Goal: Information Seeking & Learning: Compare options

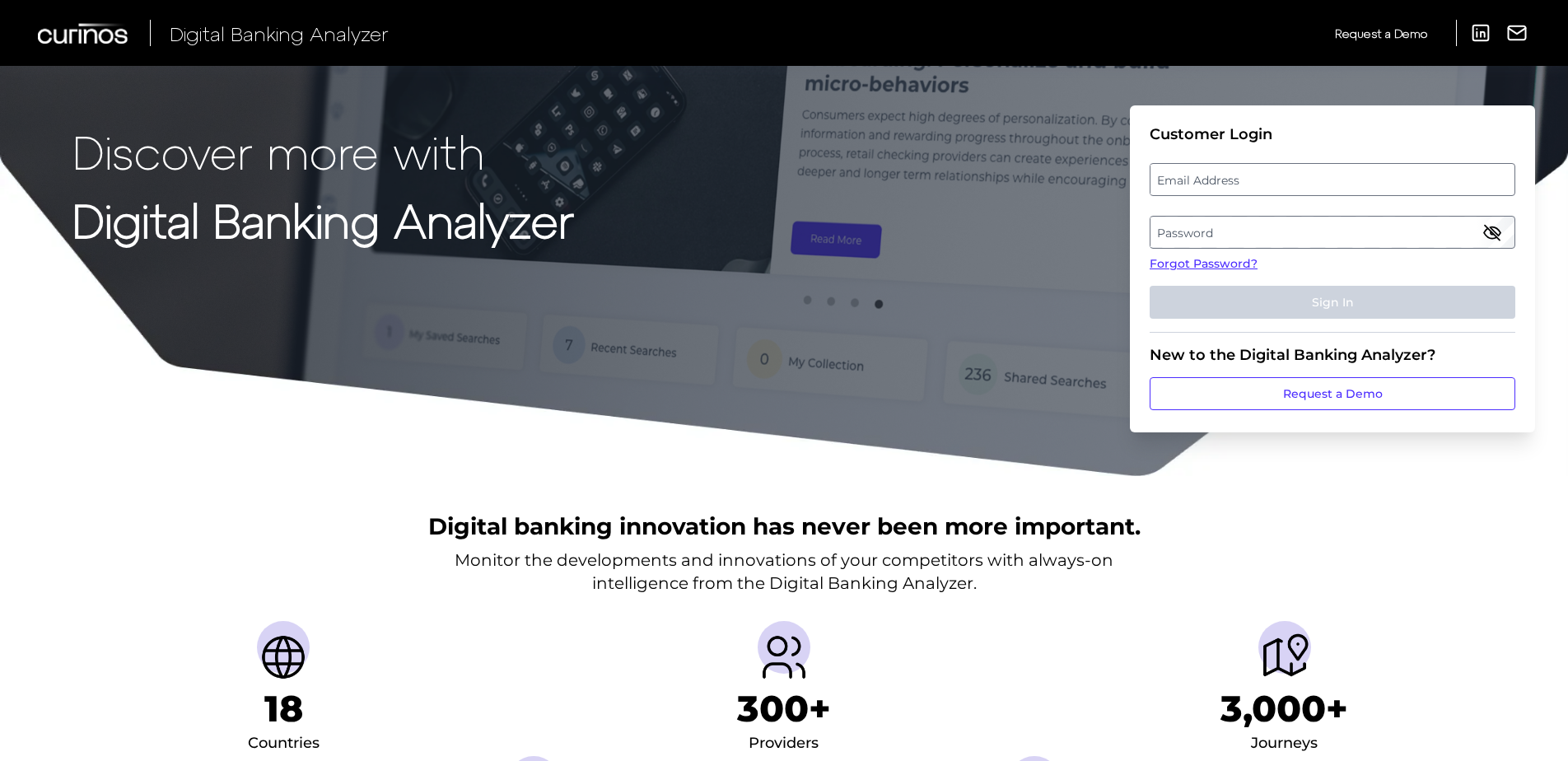
click at [1202, 175] on label "Email Address" at bounding box center [1332, 180] width 363 height 30
click at [1202, 175] on input "email" at bounding box center [1332, 179] width 365 height 33
type input "[PERSON_NAME][EMAIL_ADDRESS][PERSON_NAME][DOMAIN_NAME]"
click at [1355, 223] on label "Password" at bounding box center [1332, 232] width 363 height 30
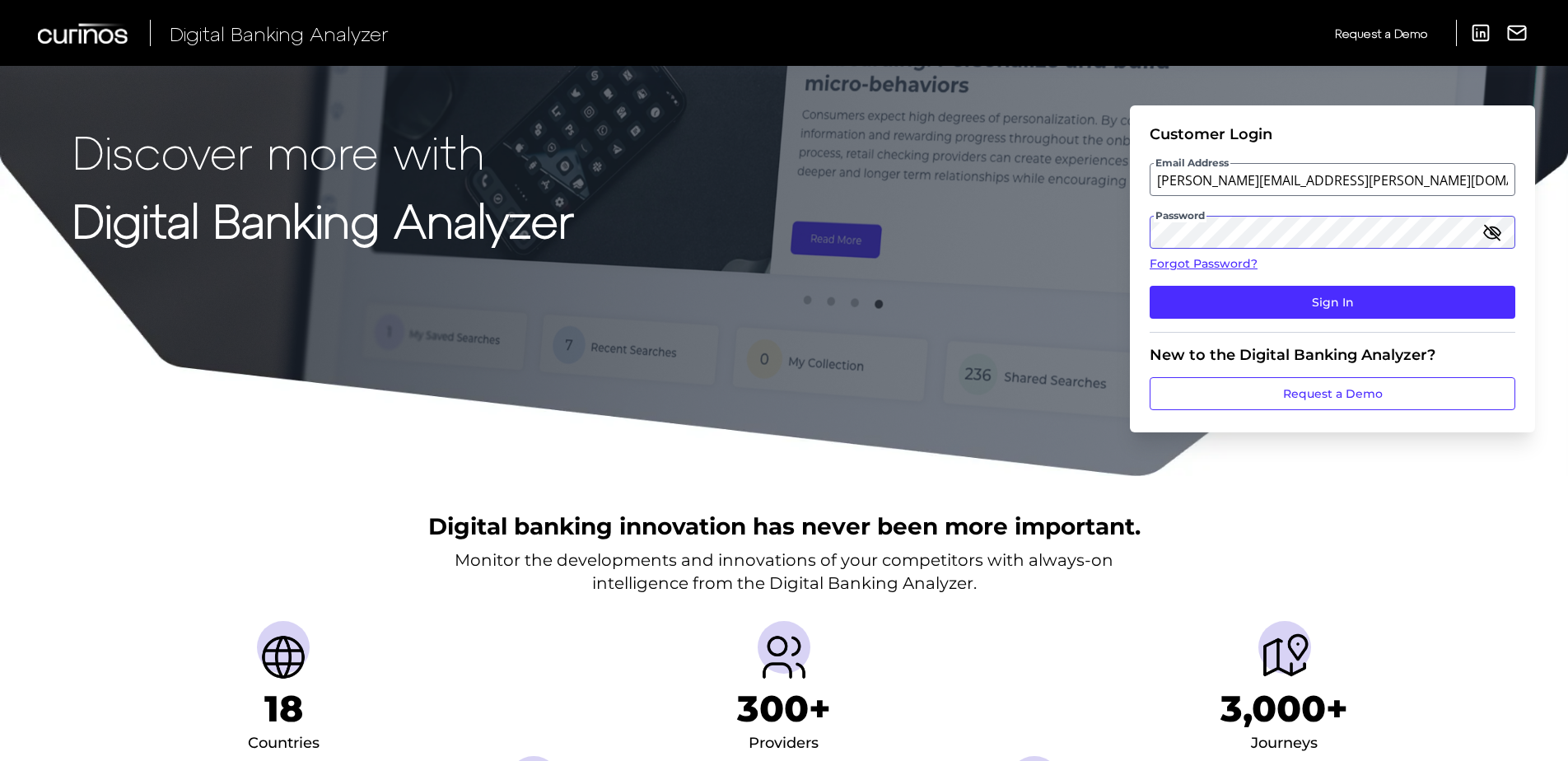
click at [1150, 286] on button "Sign In" at bounding box center [1332, 302] width 365 height 33
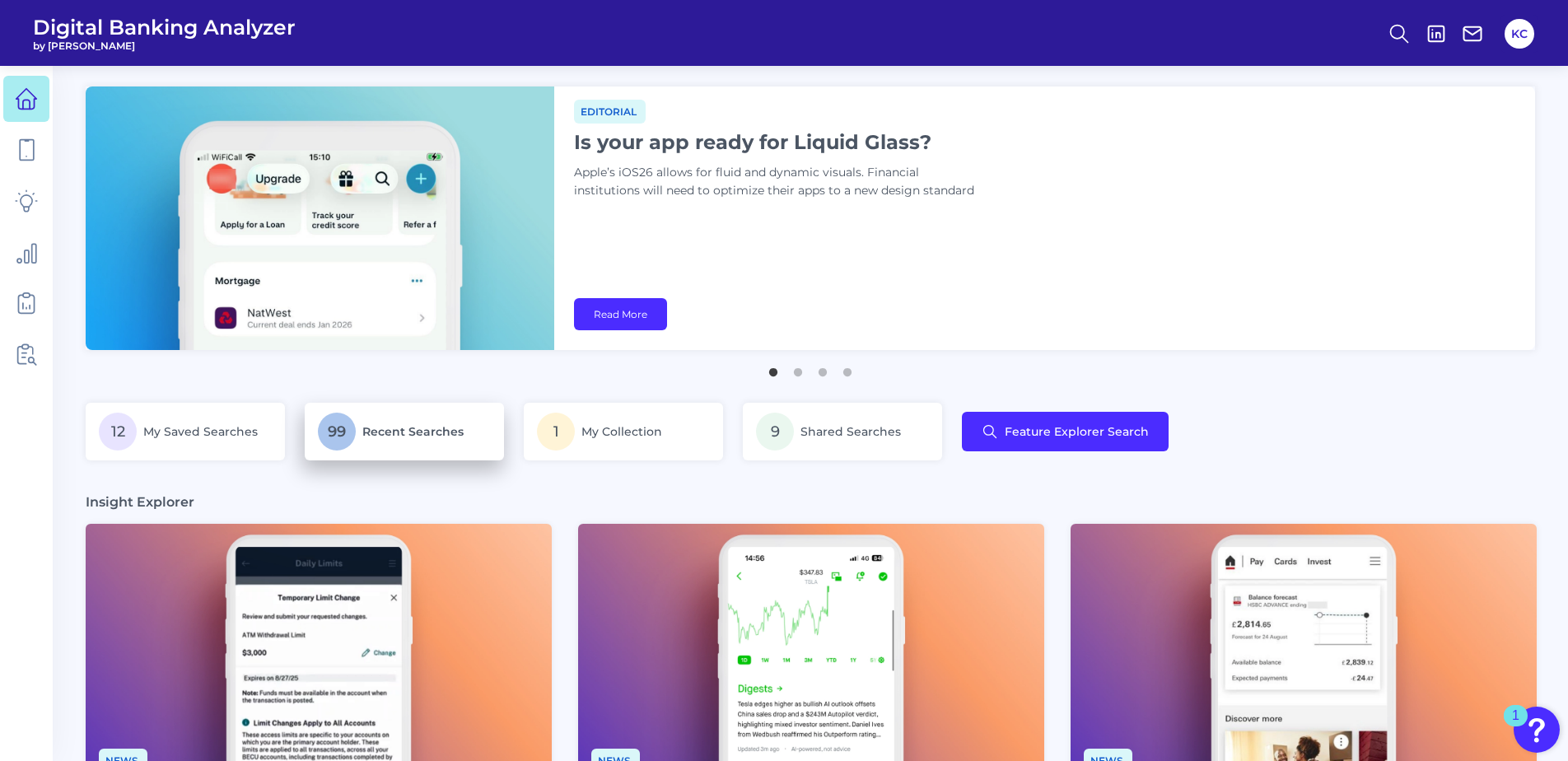
click at [431, 433] on span "Recent Searches" at bounding box center [413, 431] width 102 height 15
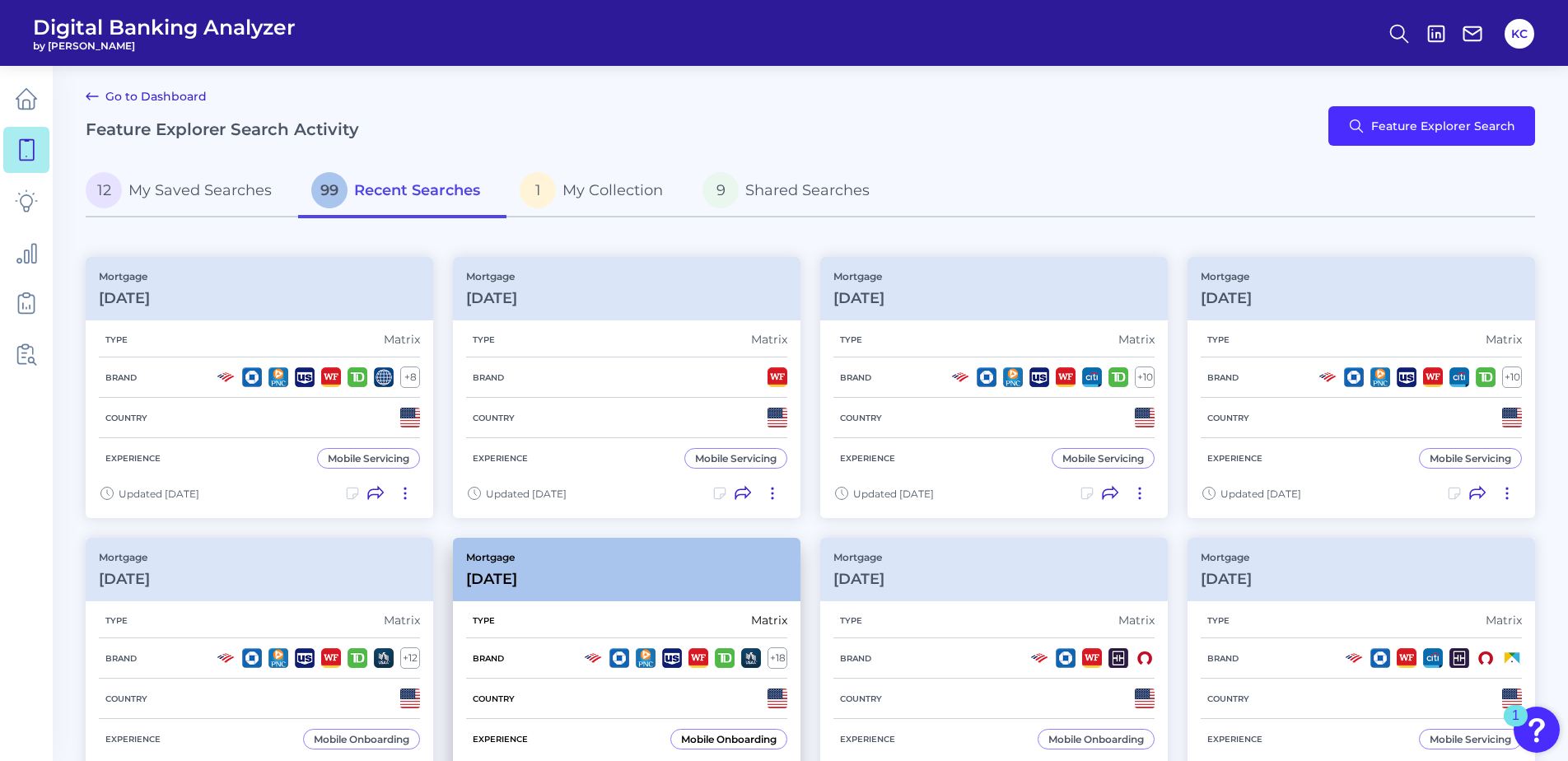
scroll to position [82, 0]
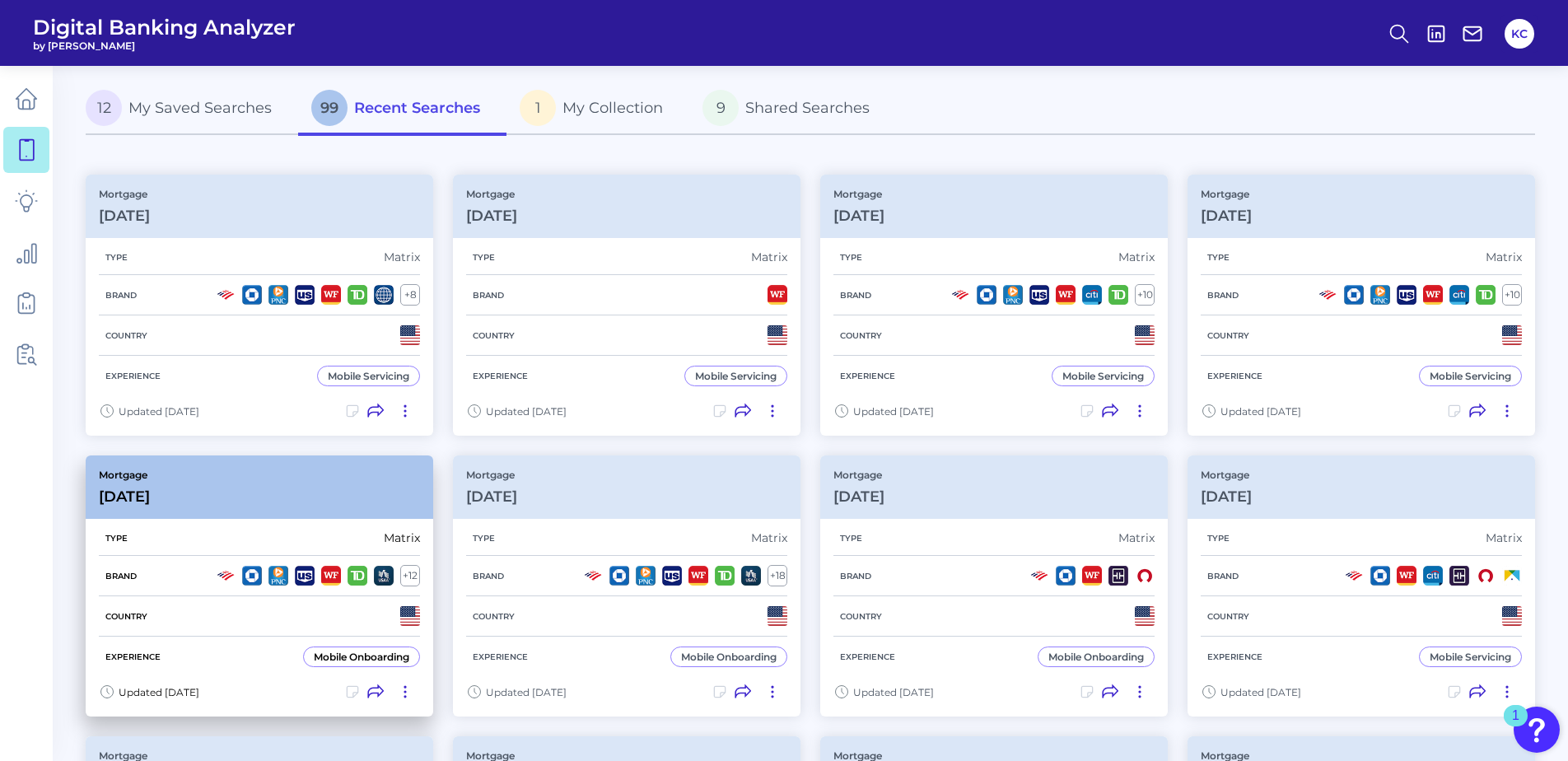
click at [245, 637] on div "Experience Mobile Onboarding" at bounding box center [259, 656] width 321 height 40
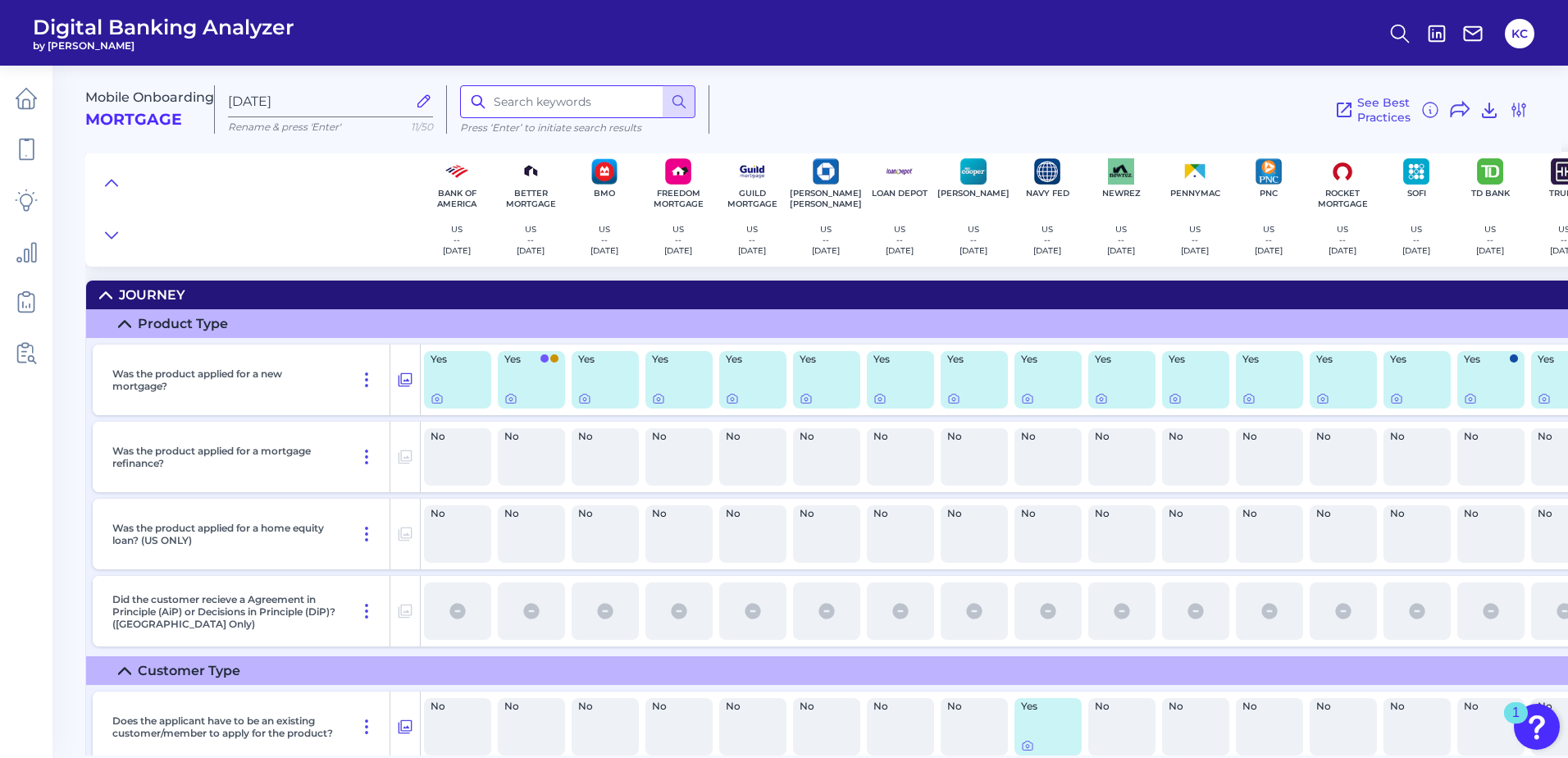
click at [540, 106] on input at bounding box center [578, 101] width 236 height 32
type input "email"
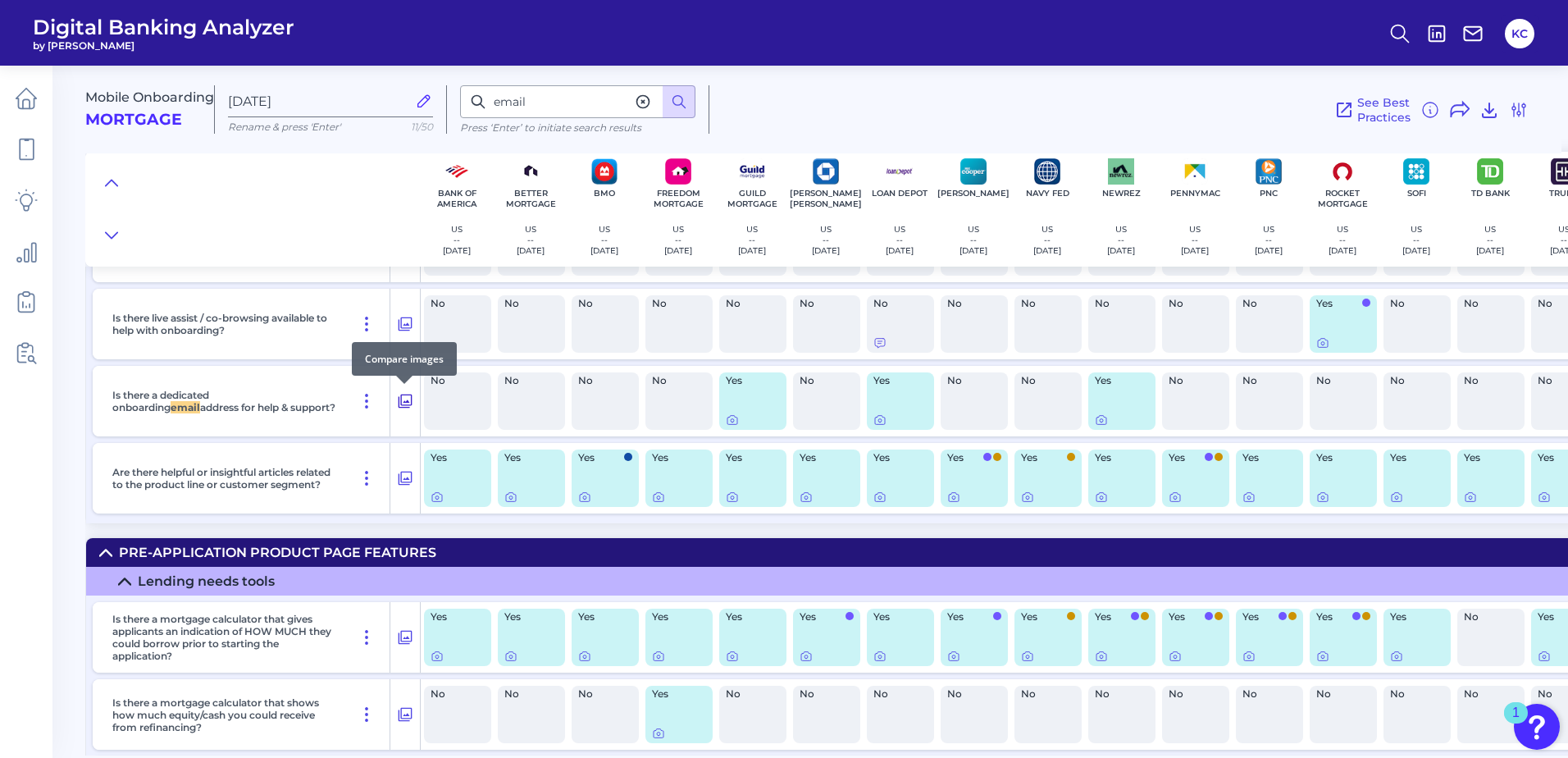
click at [404, 398] on icon at bounding box center [405, 401] width 17 height 19
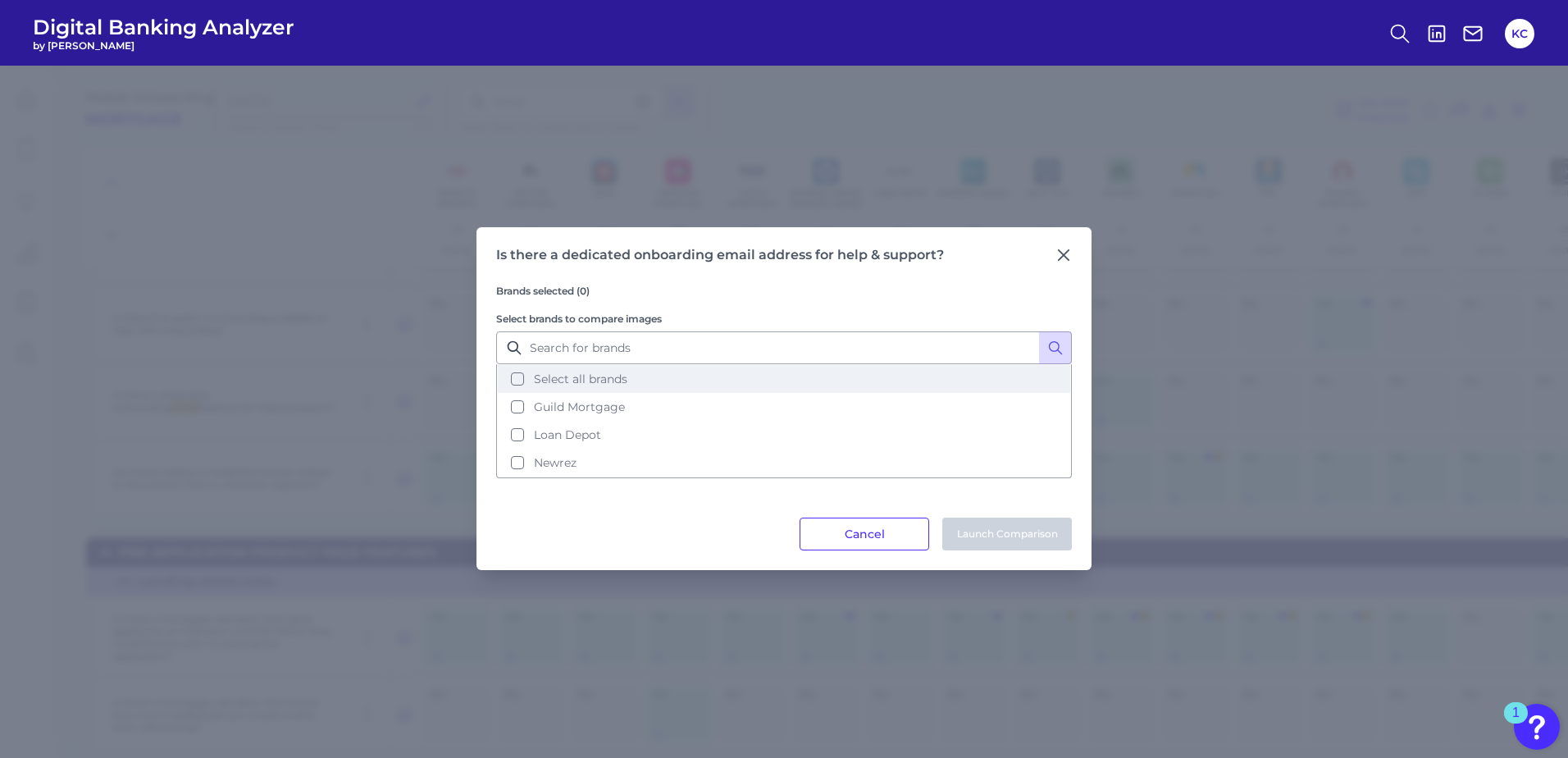
click at [510, 373] on button "Select all brands" at bounding box center [784, 379] width 572 height 28
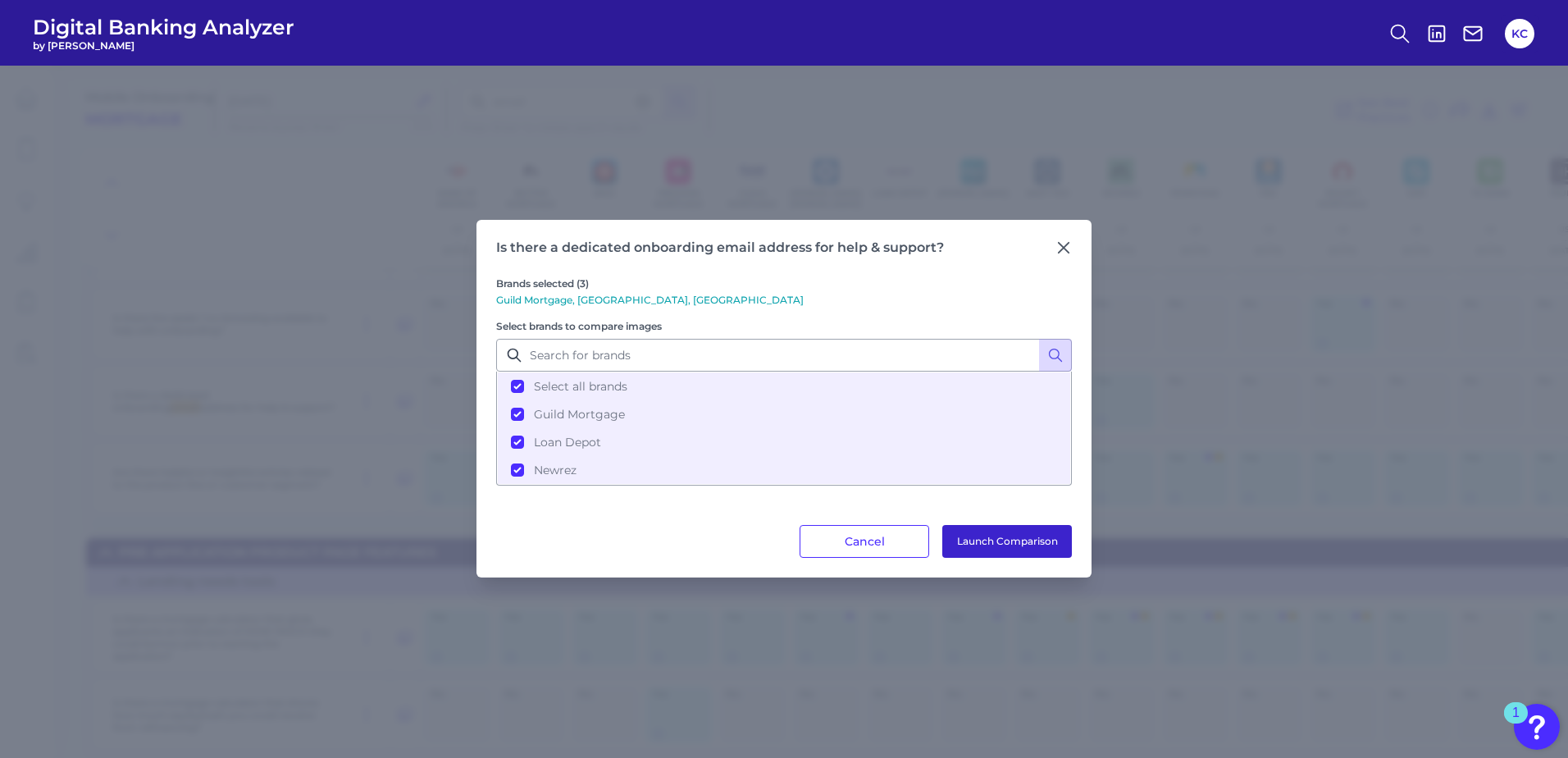
click at [988, 540] on button "Launch Comparison" at bounding box center [1008, 541] width 130 height 32
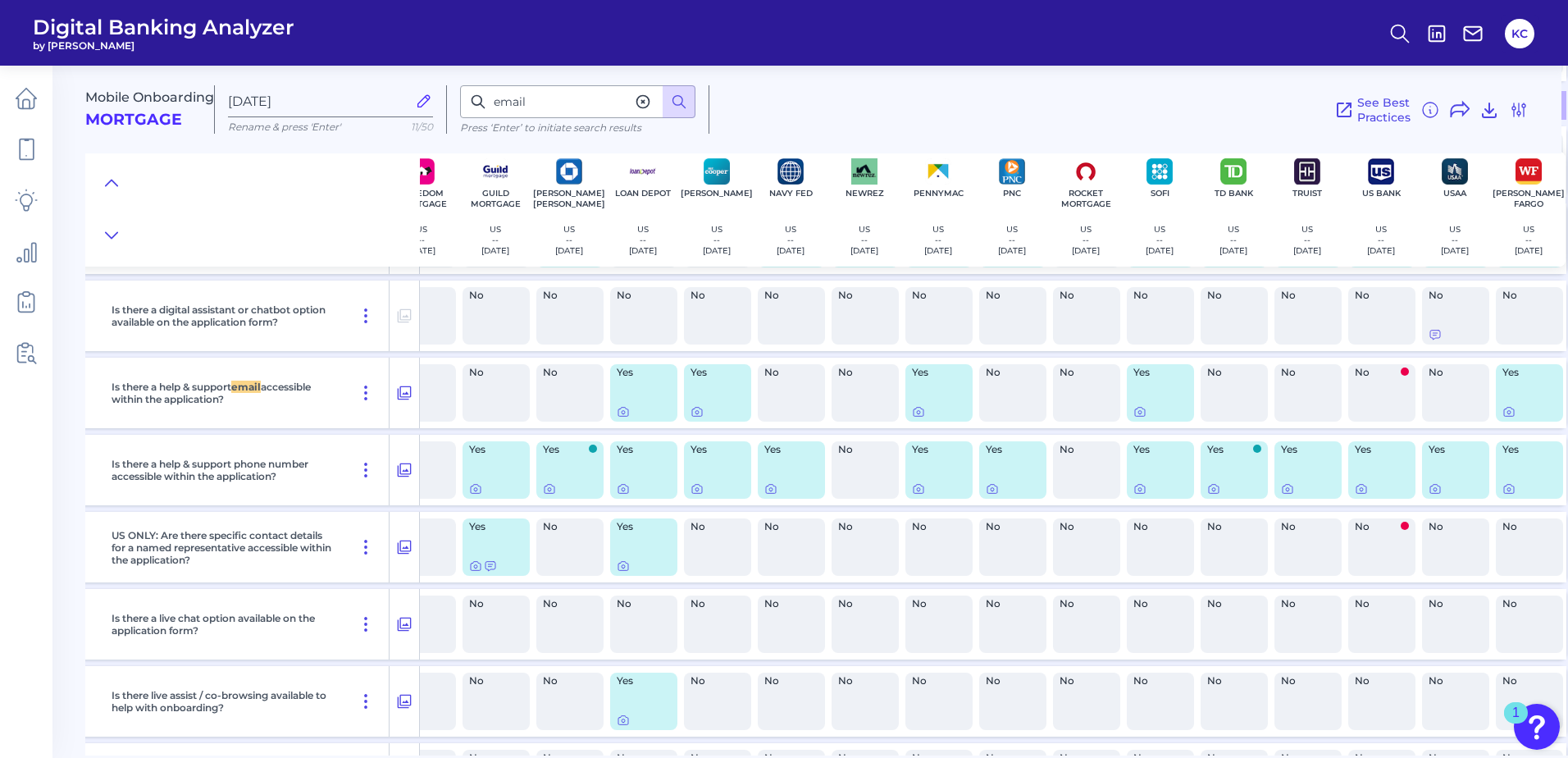
scroll to position [8992, 269]
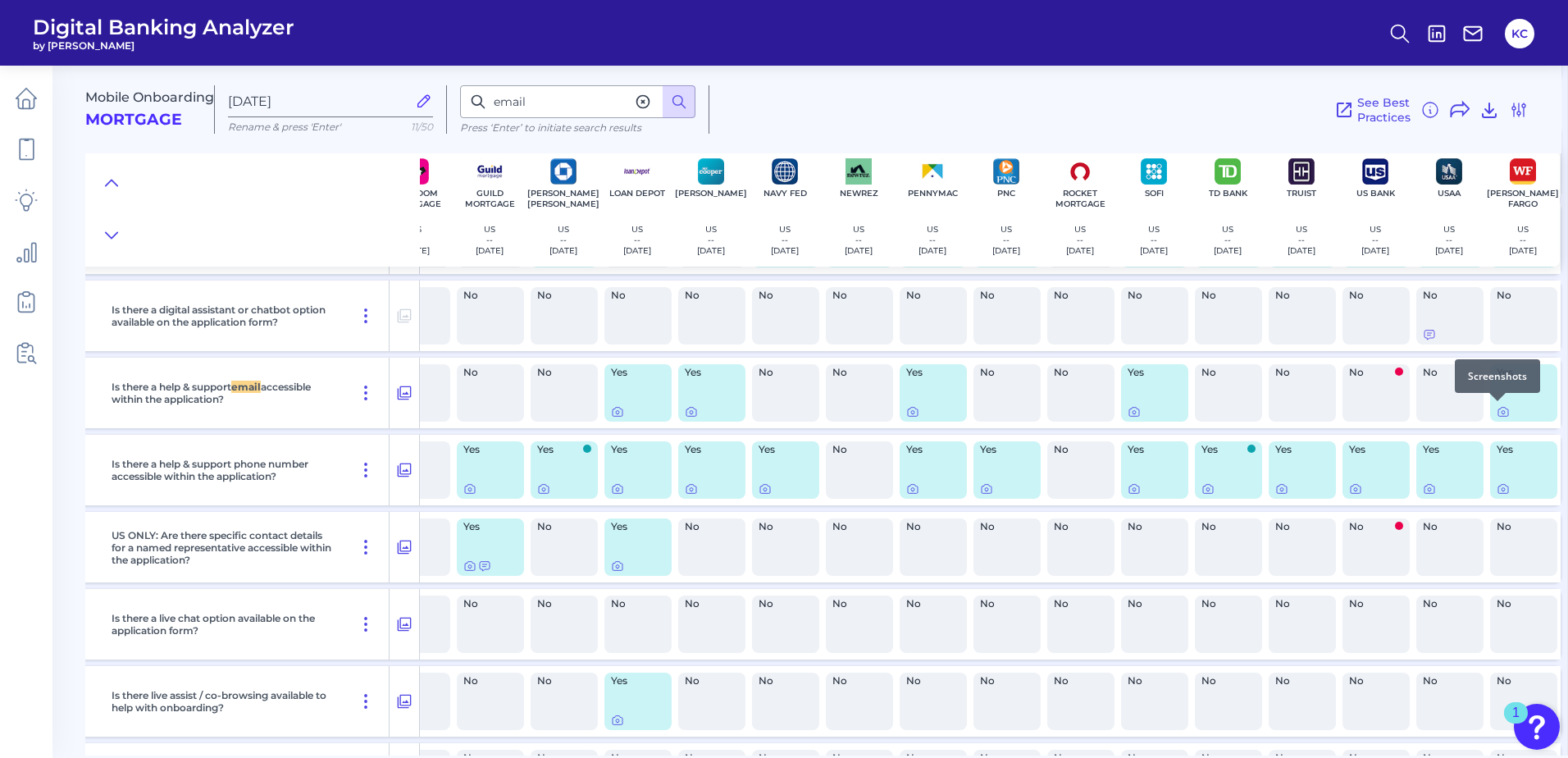
click at [1497, 406] on div at bounding box center [1497, 401] width 17 height 17
click at [1498, 414] on icon at bounding box center [1503, 412] width 13 height 13
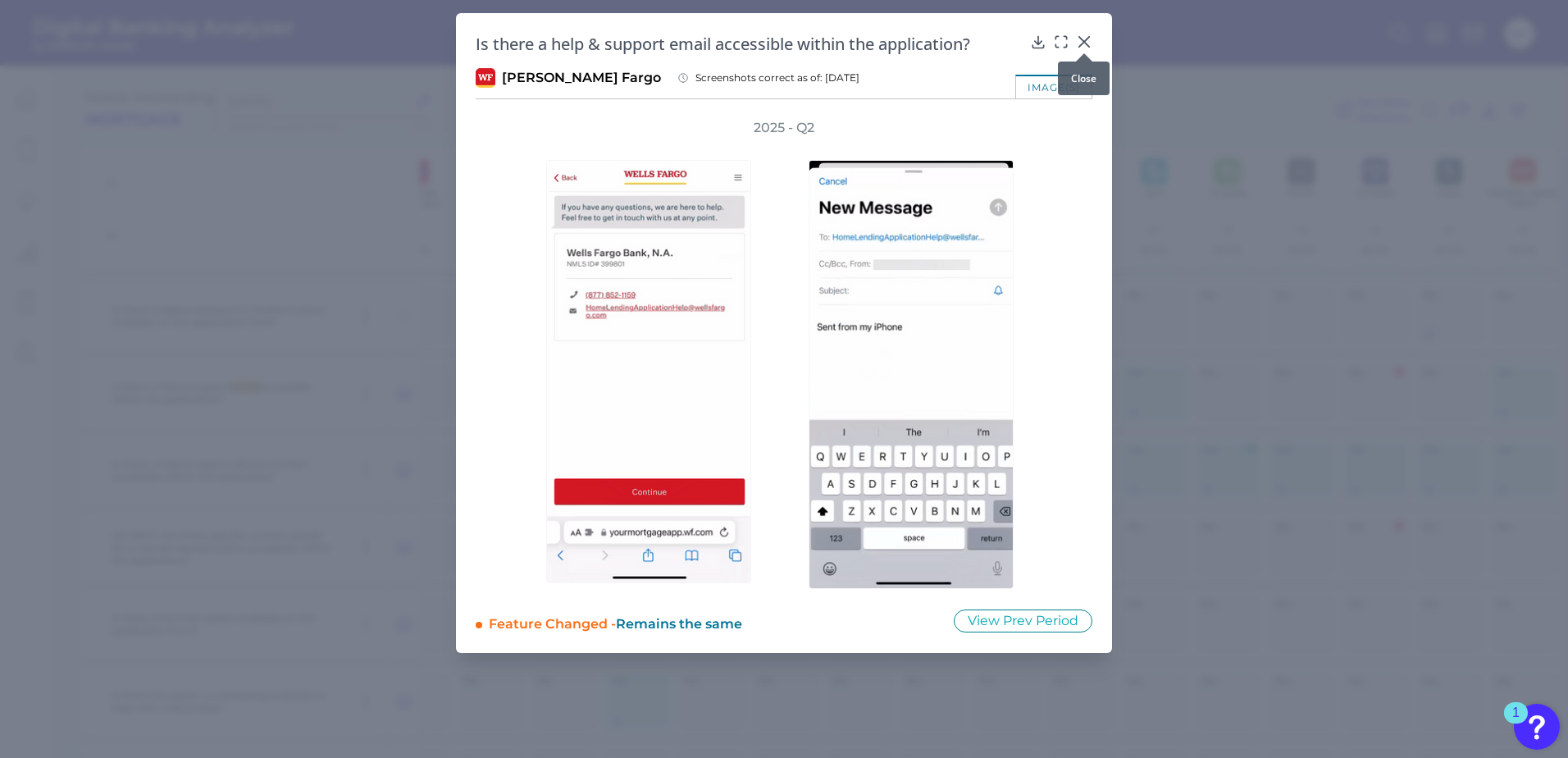
click at [1079, 44] on icon at bounding box center [1085, 42] width 17 height 17
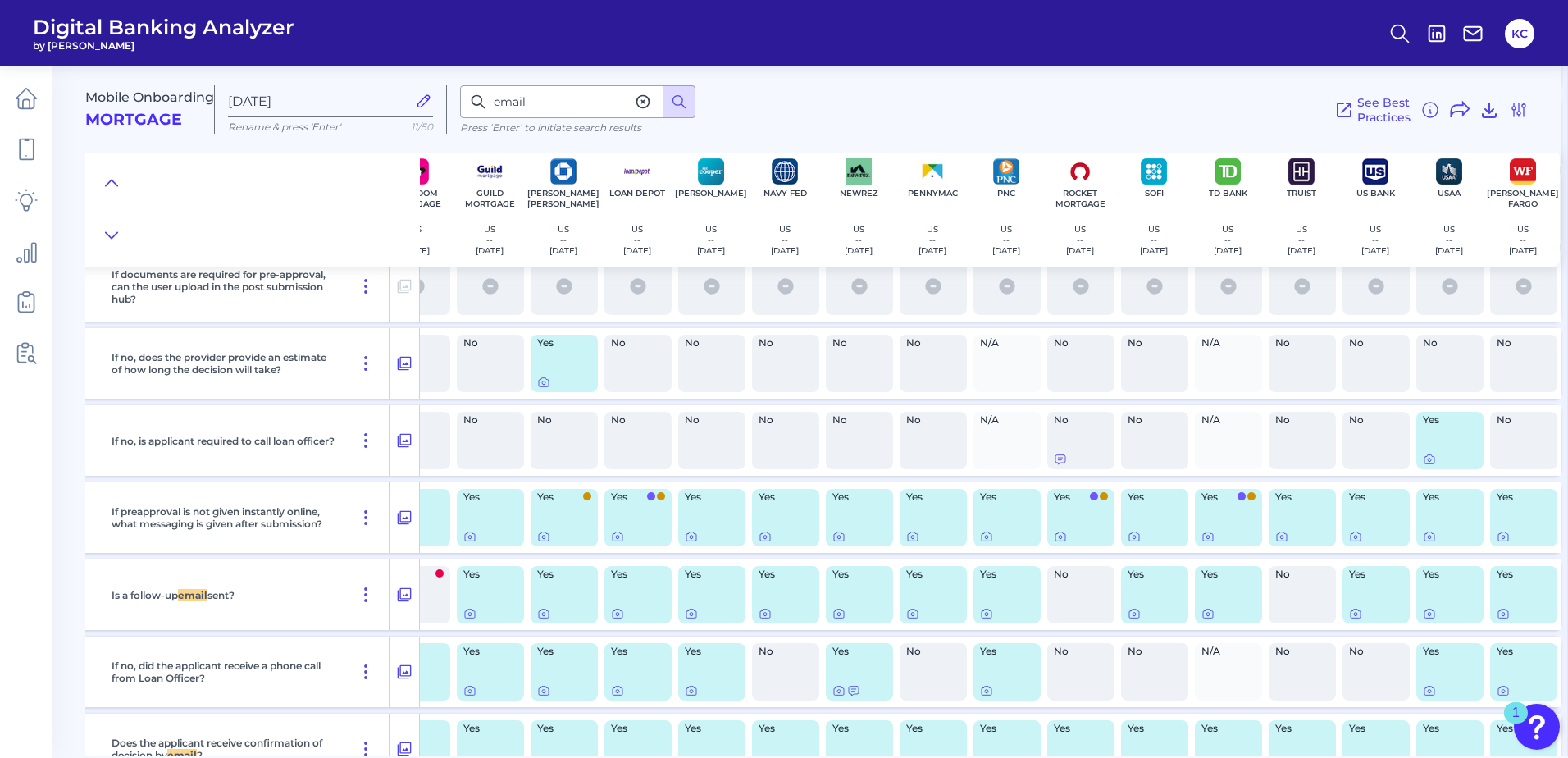
scroll to position [13584, 269]
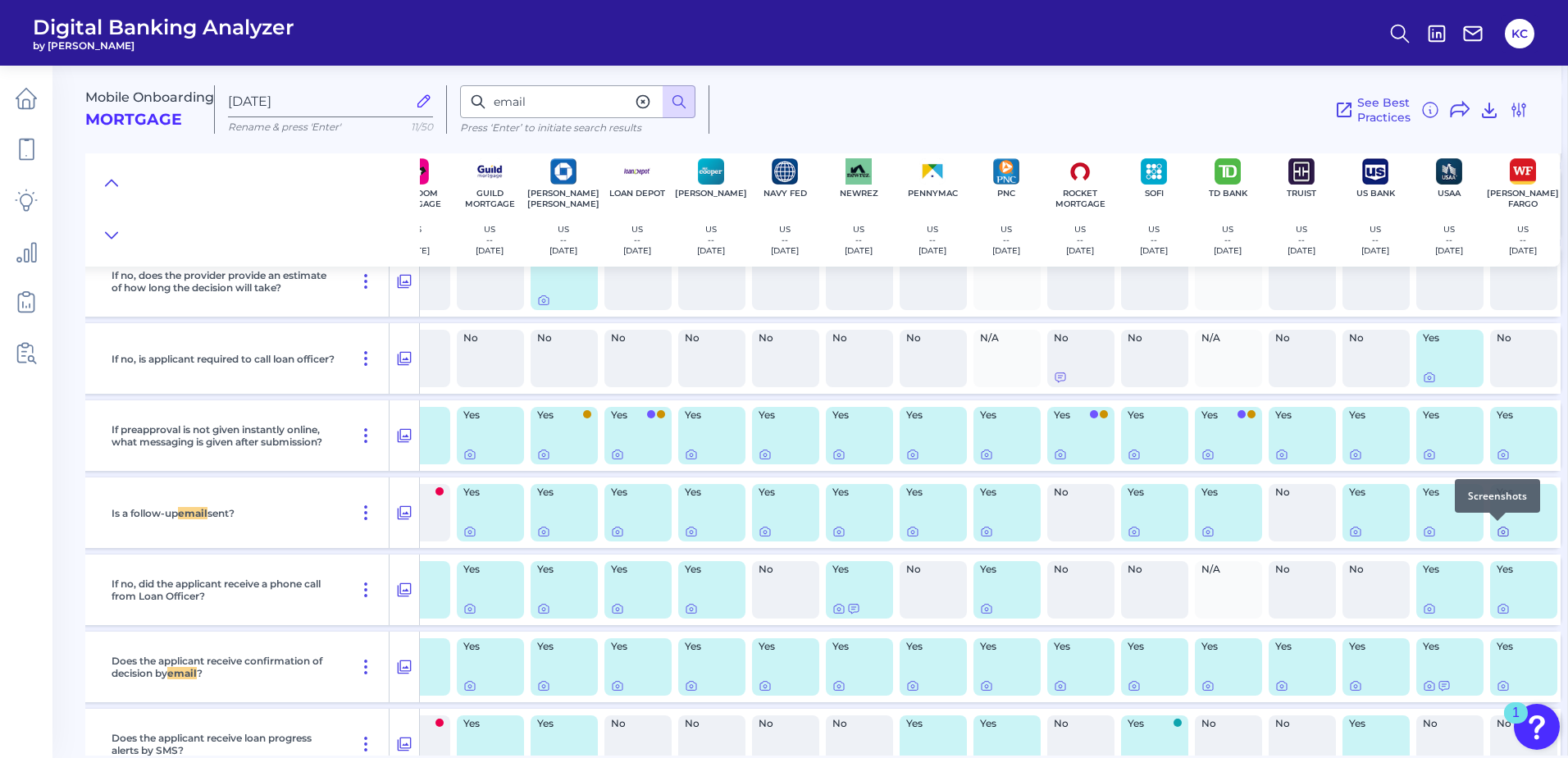
click at [1497, 533] on icon at bounding box center [1503, 532] width 13 height 13
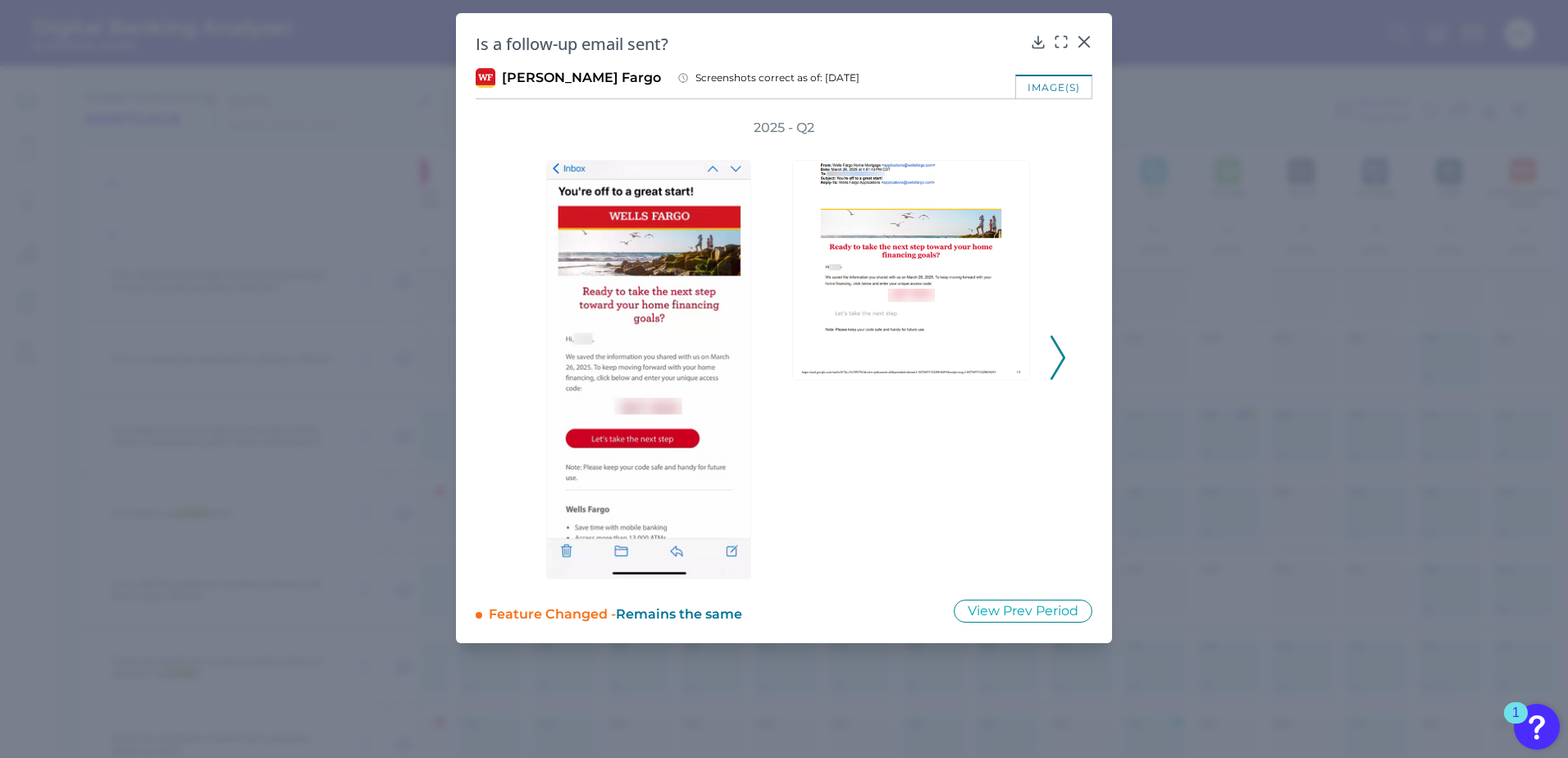
click at [1053, 365] on icon at bounding box center [1058, 358] width 15 height 45
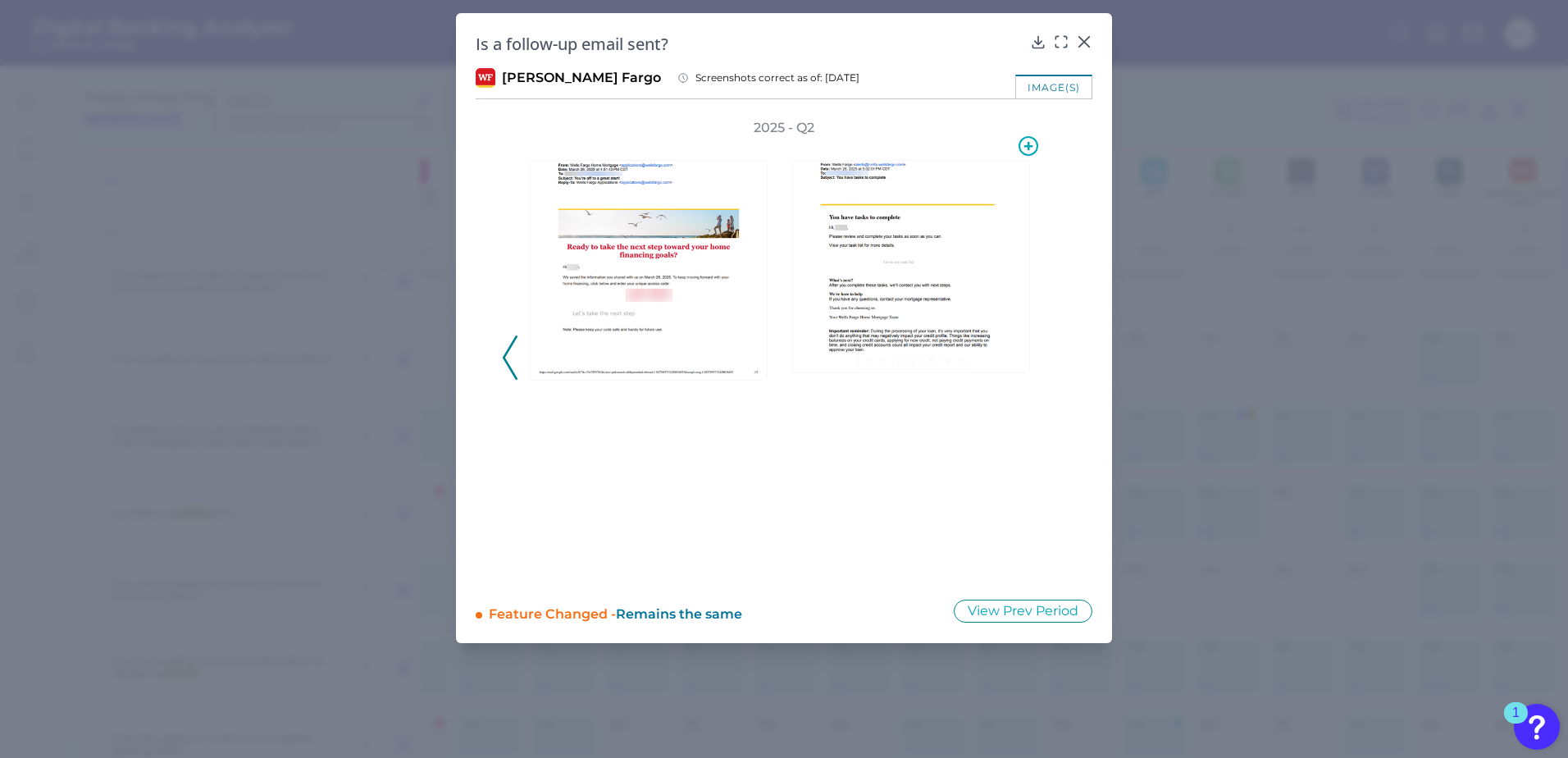
click at [916, 289] on img at bounding box center [911, 266] width 238 height 213
click at [957, 271] on img at bounding box center [911, 266] width 238 height 213
click at [520, 356] on div "2025 - Q2" at bounding box center [784, 349] width 564 height 460
click at [516, 360] on icon at bounding box center [510, 358] width 15 height 45
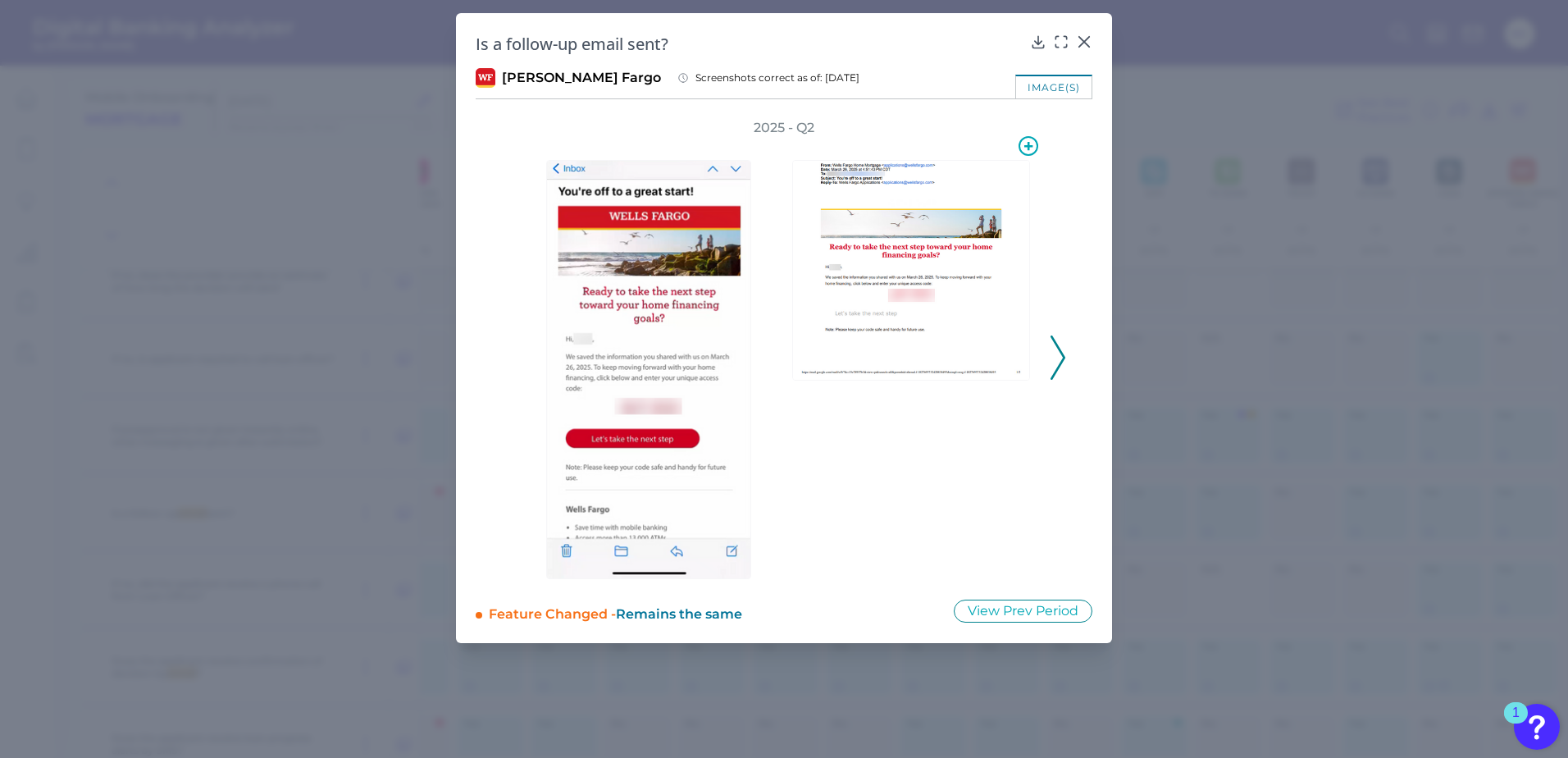
click at [878, 268] on img at bounding box center [911, 270] width 238 height 221
drag, startPoint x: 886, startPoint y: 255, endPoint x: 806, endPoint y: 442, distance: 203.4
click at [806, 442] on div at bounding box center [915, 358] width 246 height 442
click at [1047, 356] on div "2025 - Q2" at bounding box center [784, 349] width 564 height 460
click at [1052, 357] on icon at bounding box center [1058, 358] width 15 height 45
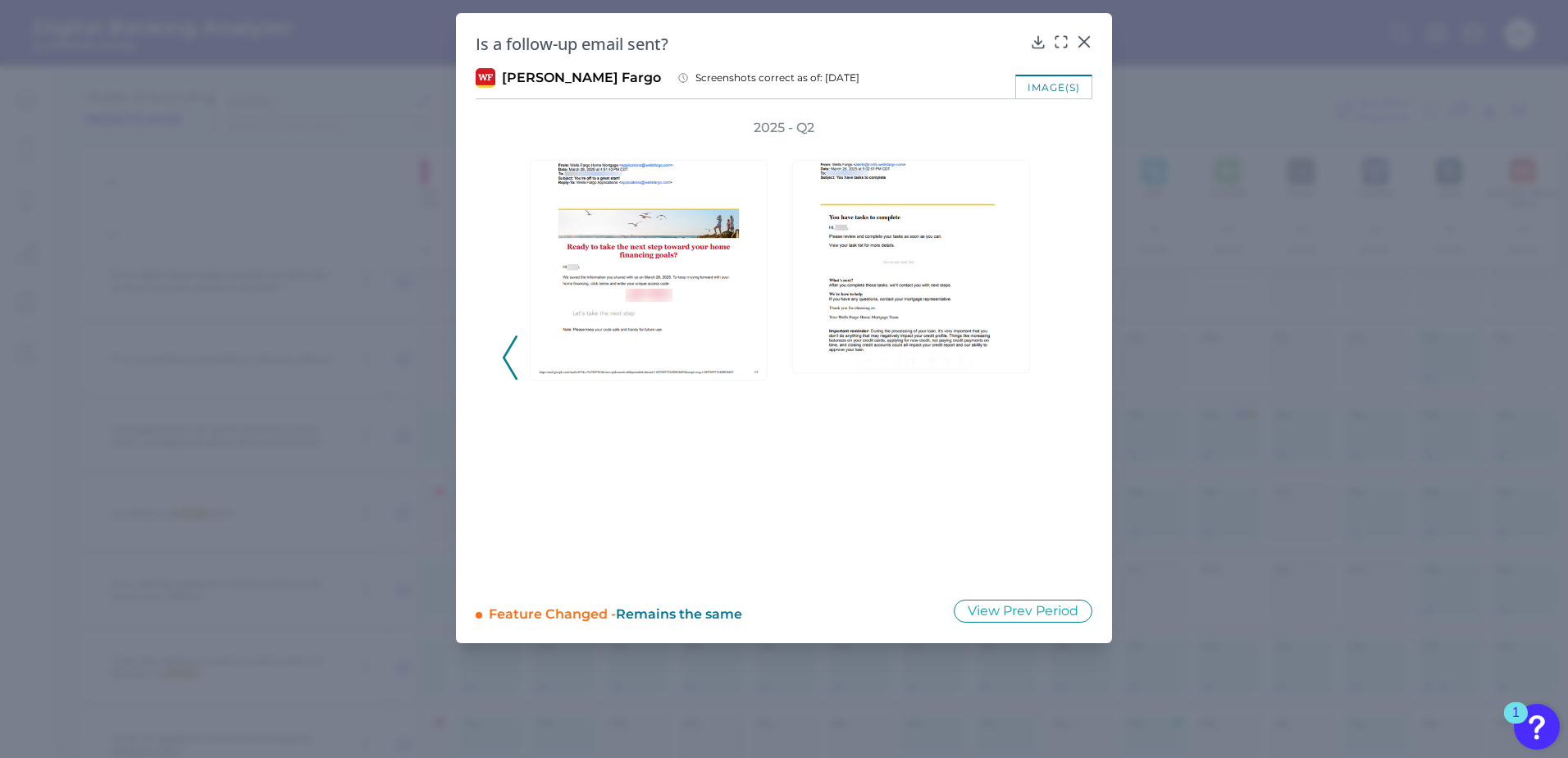
click at [1060, 362] on div "2025 - Q2" at bounding box center [784, 349] width 564 height 460
click at [1088, 40] on icon at bounding box center [1085, 42] width 17 height 17
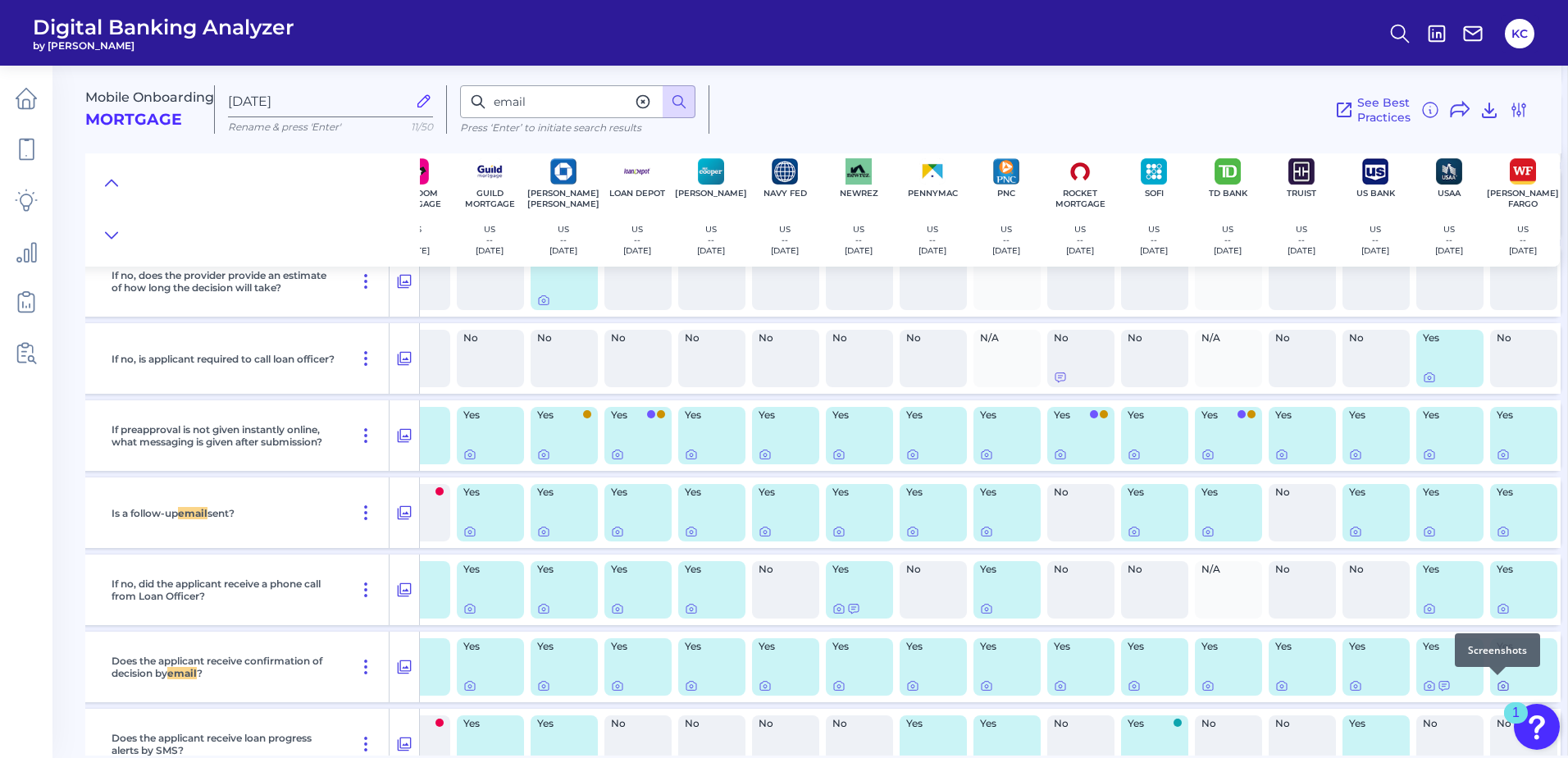
click at [1501, 685] on icon at bounding box center [1503, 687] width 4 height 4
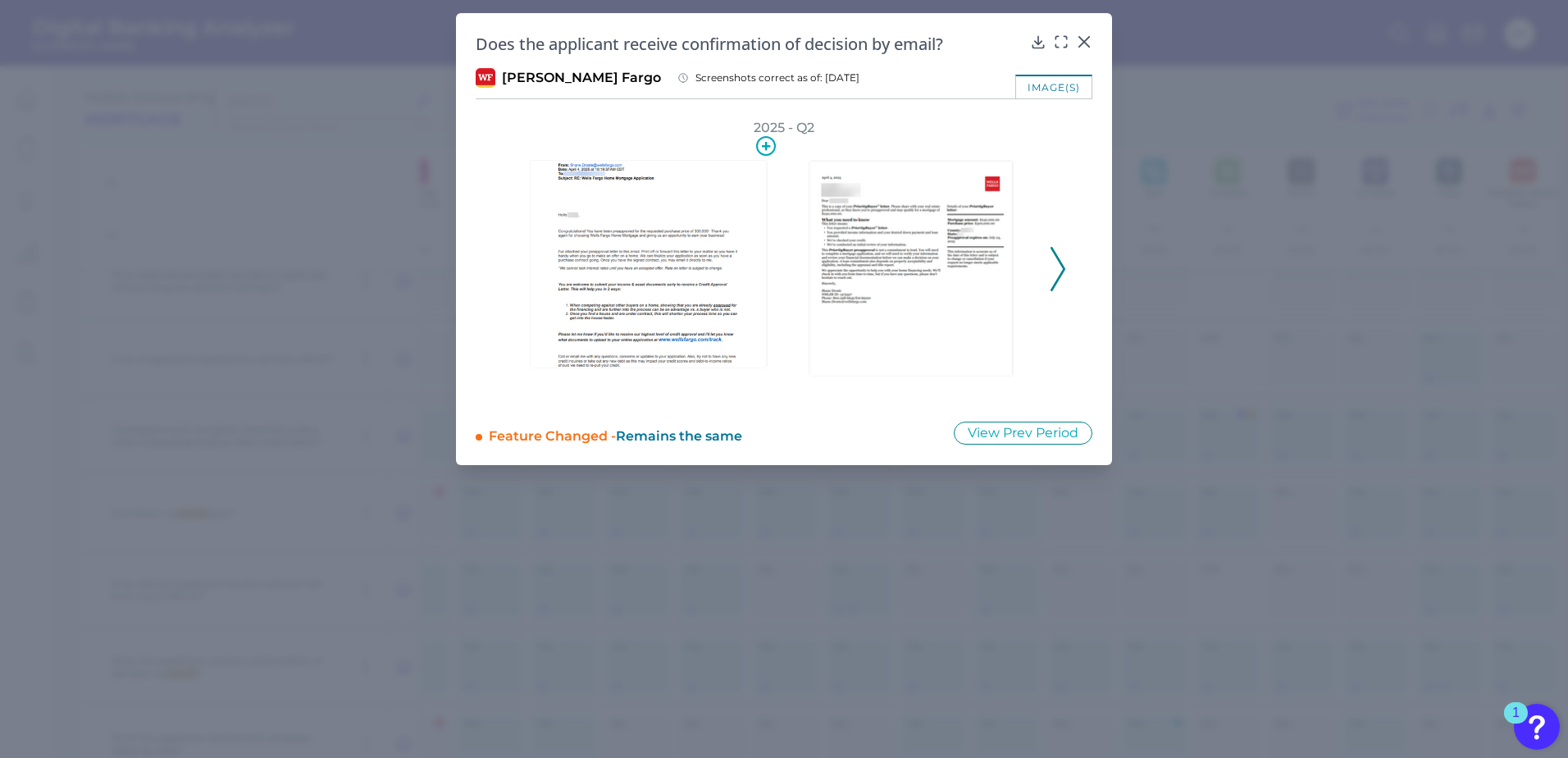
click at [634, 245] on img at bounding box center [649, 263] width 238 height 209
click at [1047, 276] on div "2025 - Q2" at bounding box center [784, 260] width 564 height 282
click at [1060, 275] on polyline at bounding box center [1057, 268] width 12 height 42
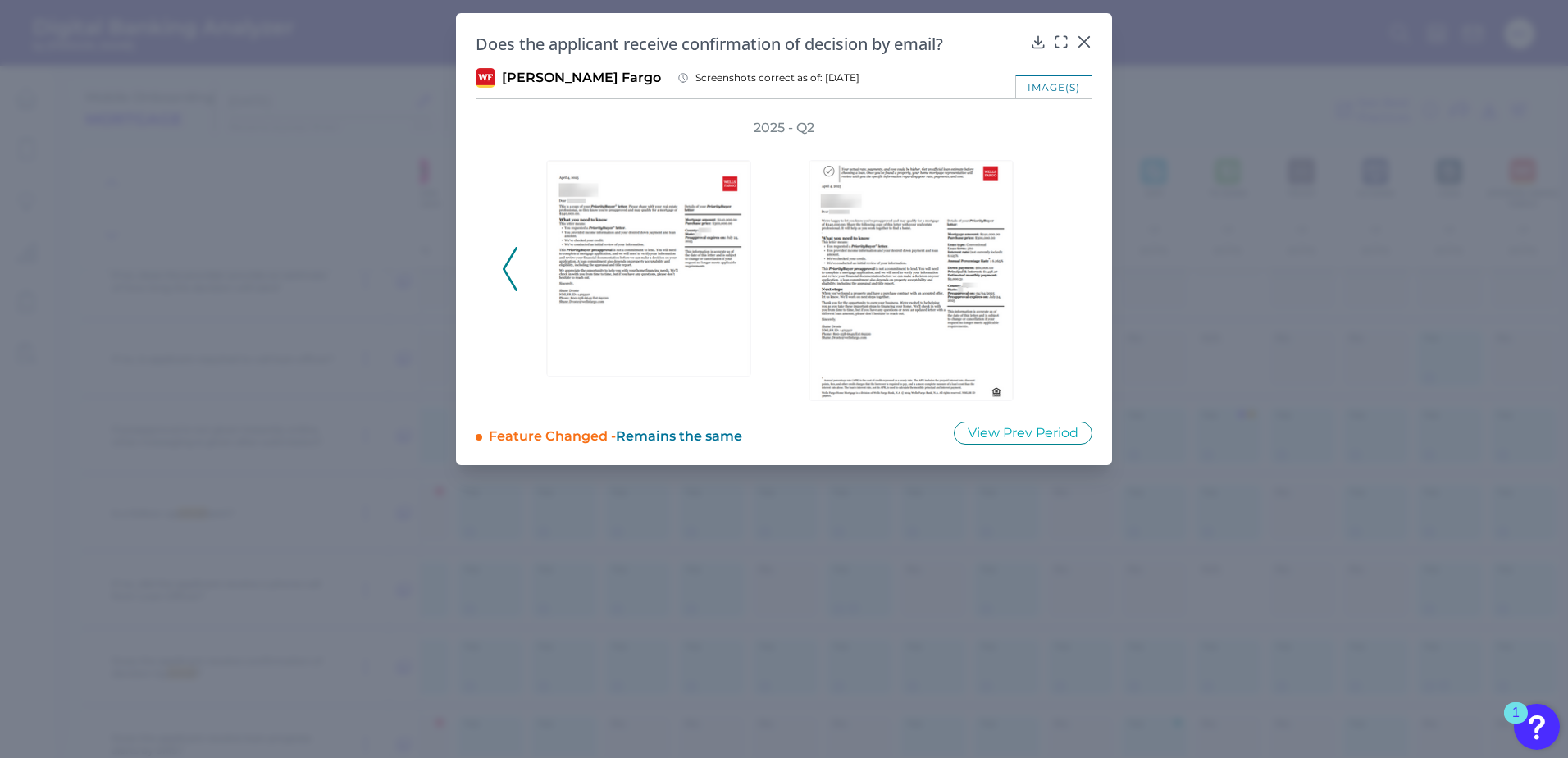
click at [1060, 275] on div "2025 - Q2" at bounding box center [784, 260] width 564 height 282
click at [1086, 40] on icon at bounding box center [1084, 42] width 10 height 10
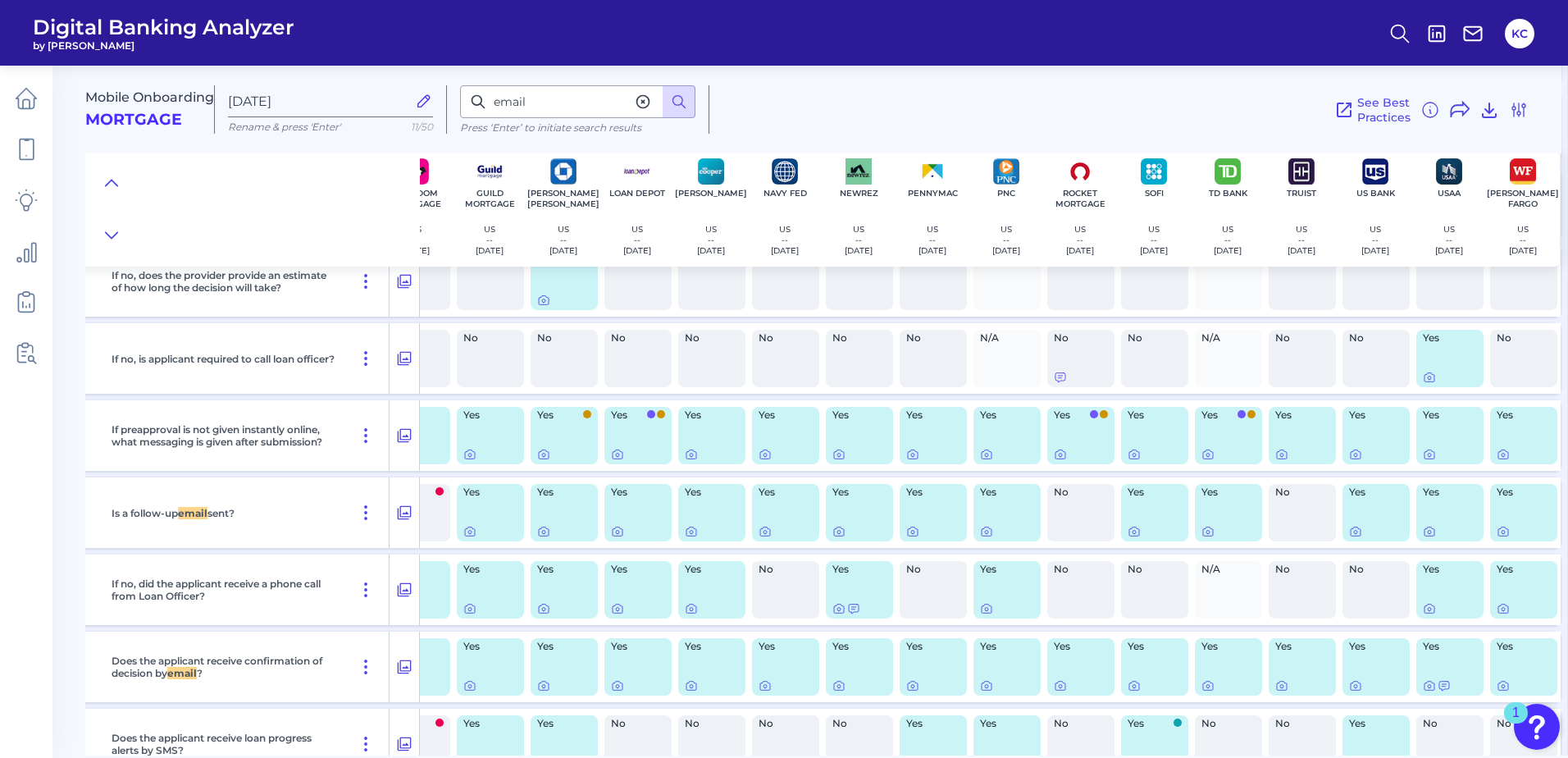
scroll to position [13994, 269]
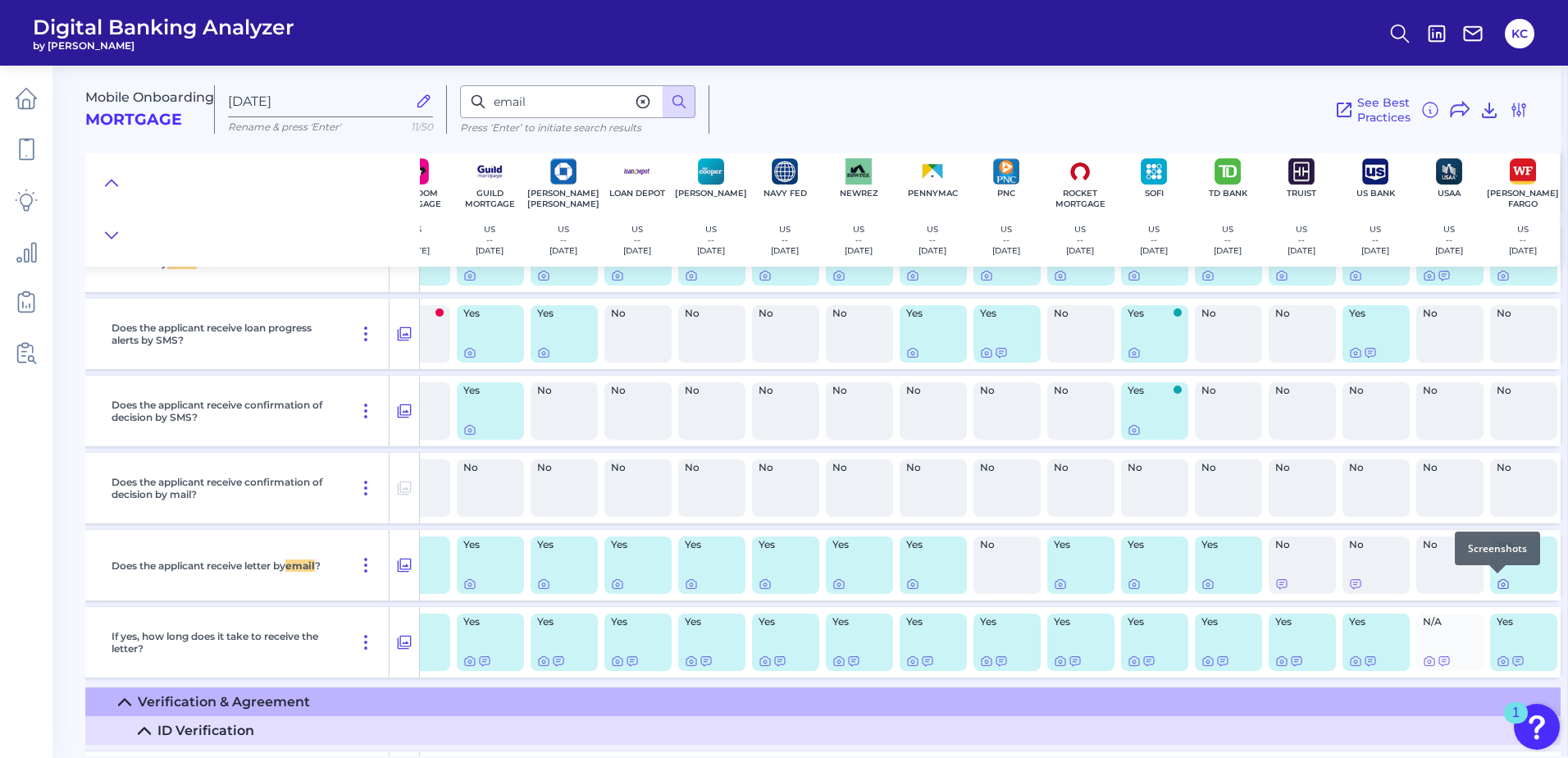
click at [1500, 583] on icon at bounding box center [1503, 584] width 13 height 13
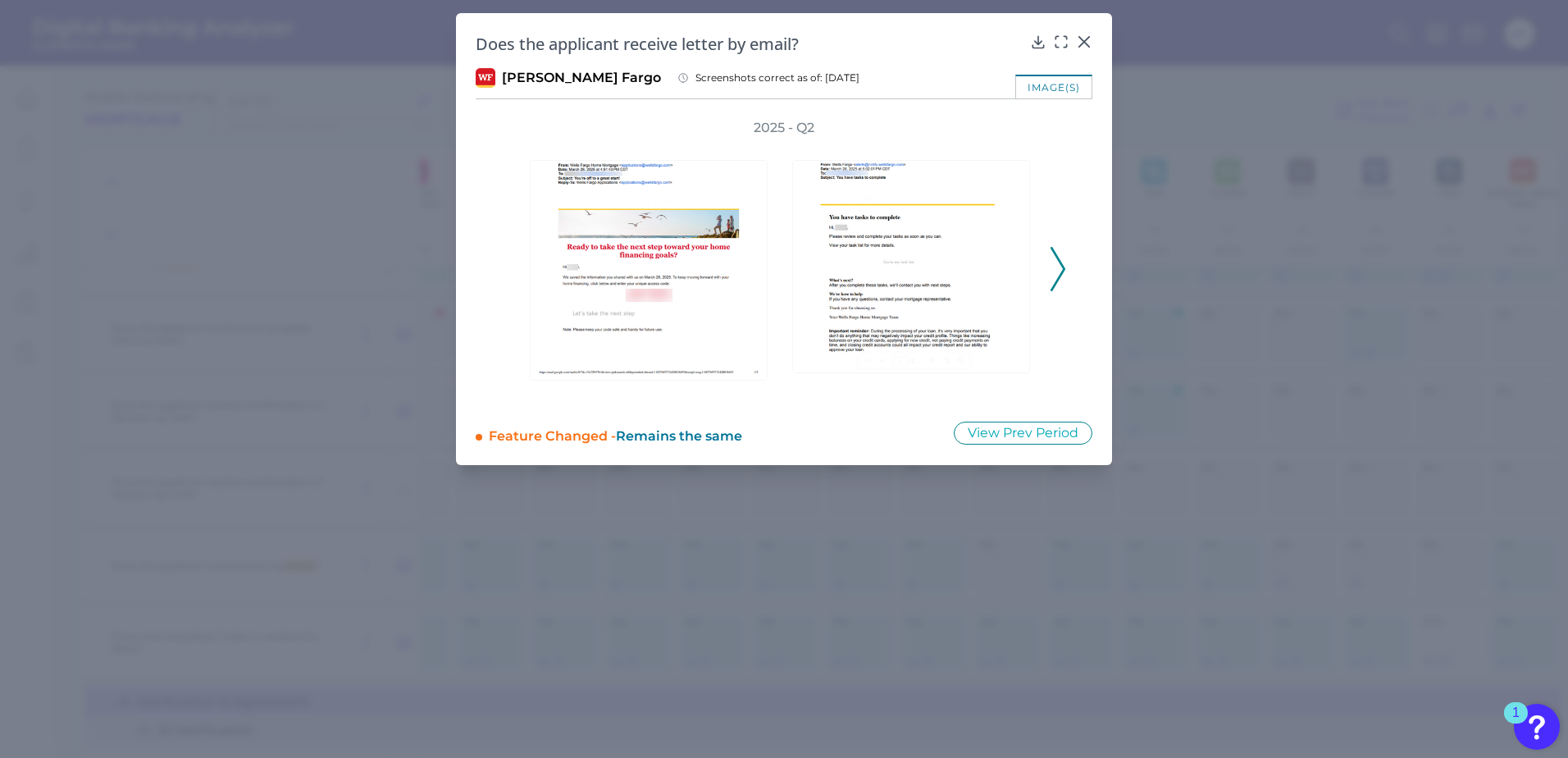
click at [1054, 272] on icon at bounding box center [1058, 269] width 15 height 45
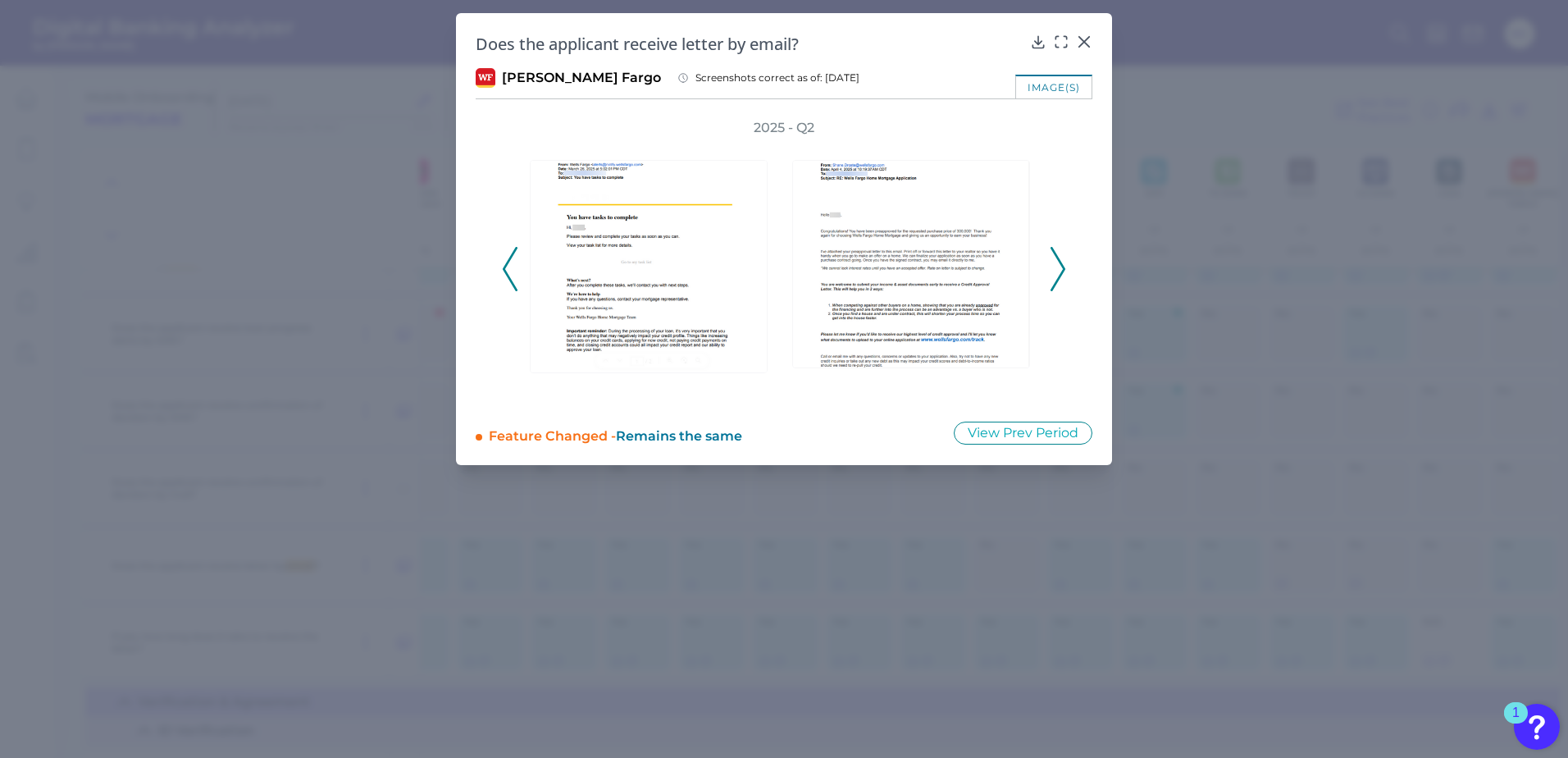
click at [1062, 274] on polyline at bounding box center [1057, 268] width 12 height 42
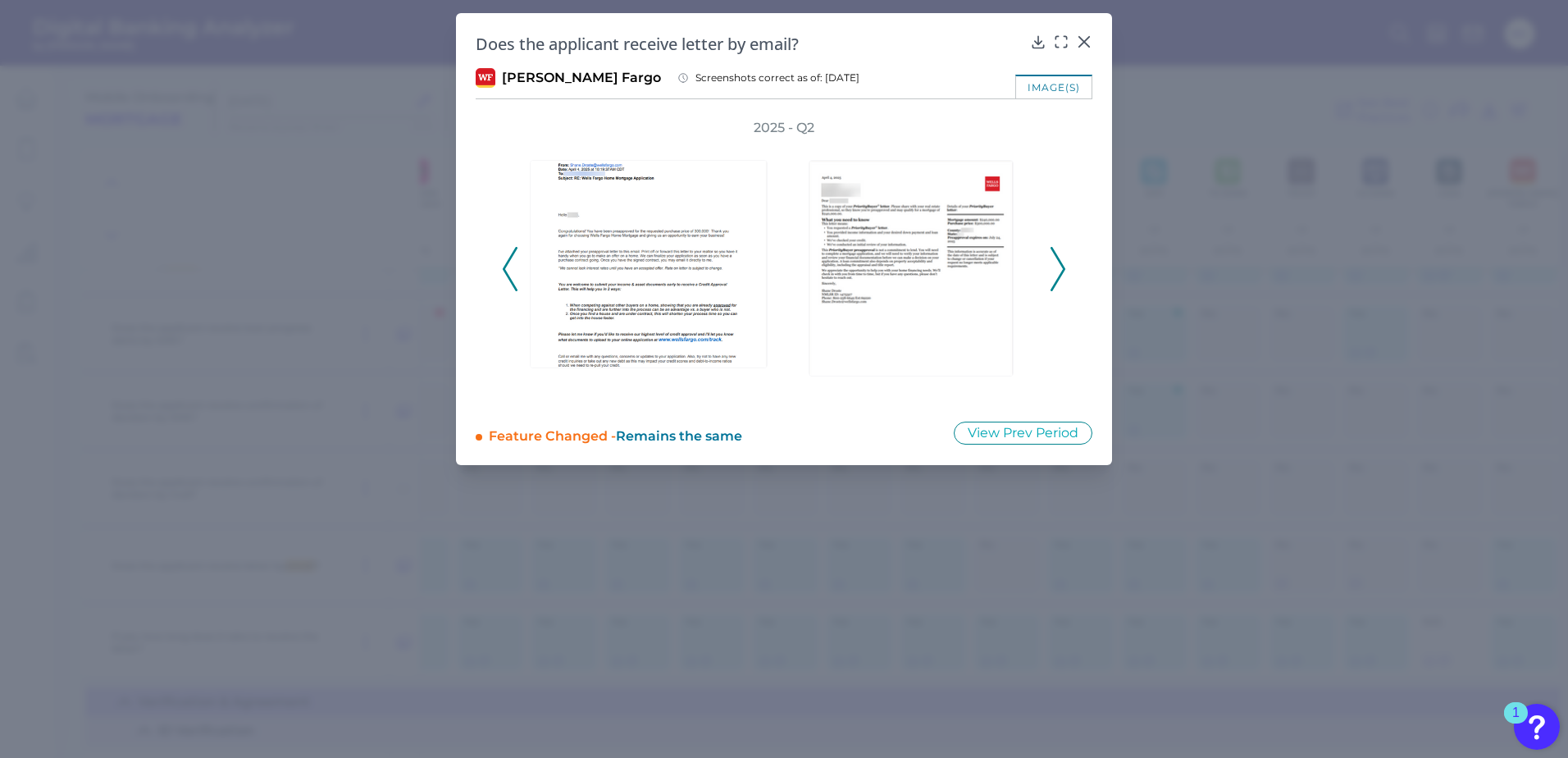
click at [1062, 275] on icon at bounding box center [1058, 269] width 15 height 45
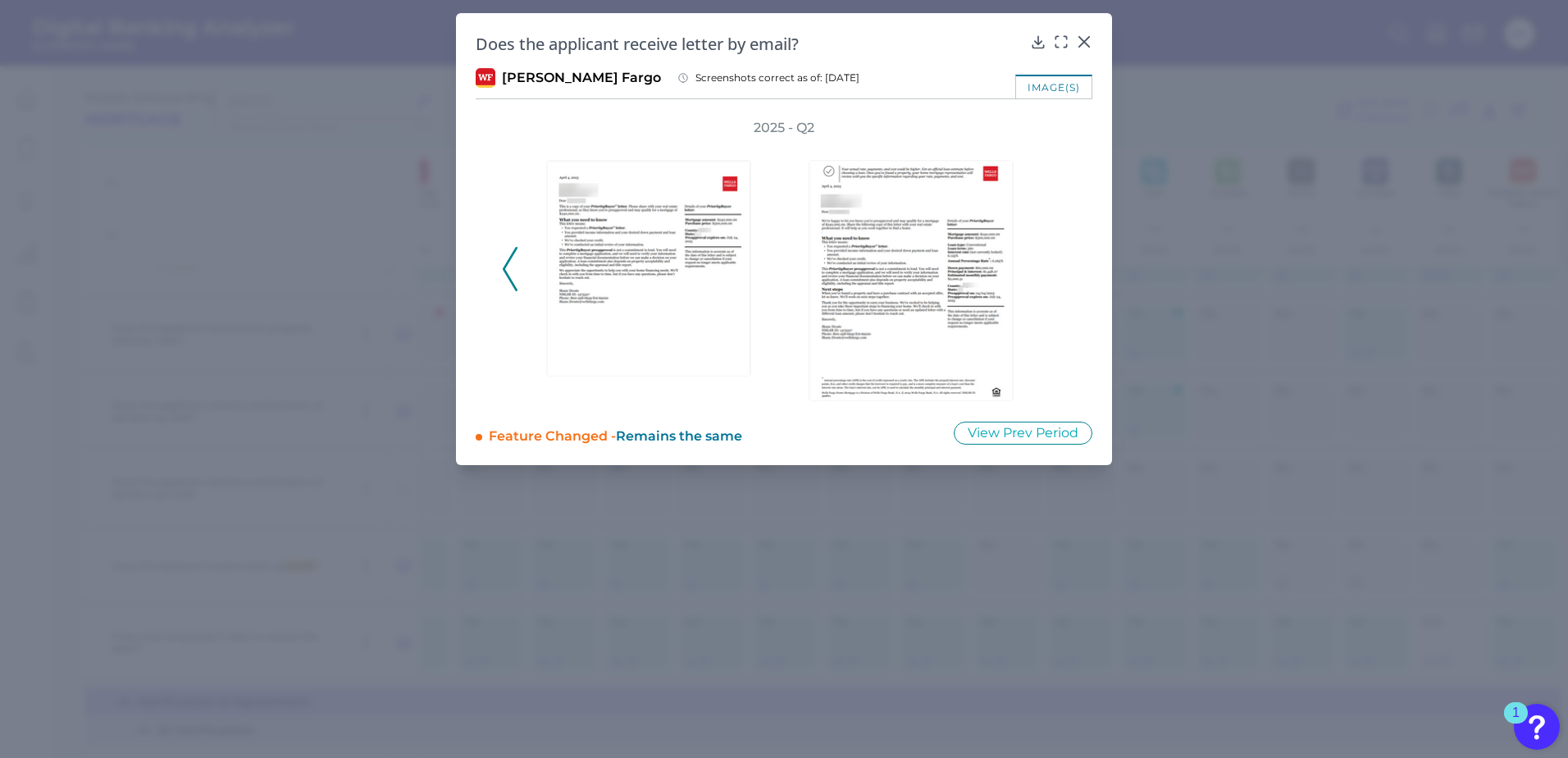
click at [1062, 275] on div "2025 - Q2" at bounding box center [784, 260] width 564 height 282
click at [1083, 45] on div at bounding box center [1085, 54] width 17 height 17
click at [1082, 43] on icon at bounding box center [1085, 42] width 17 height 17
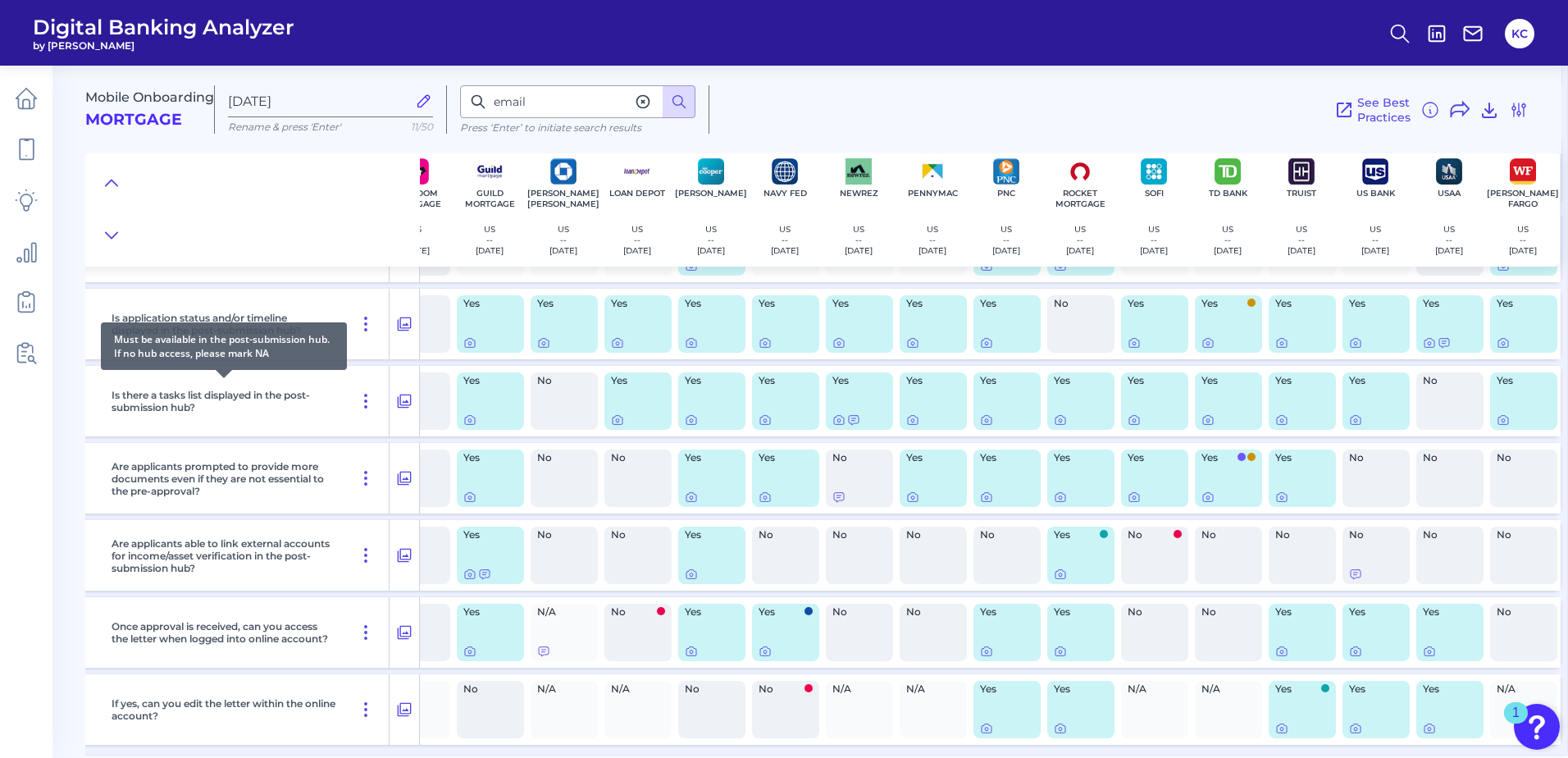
scroll to position [17884, 269]
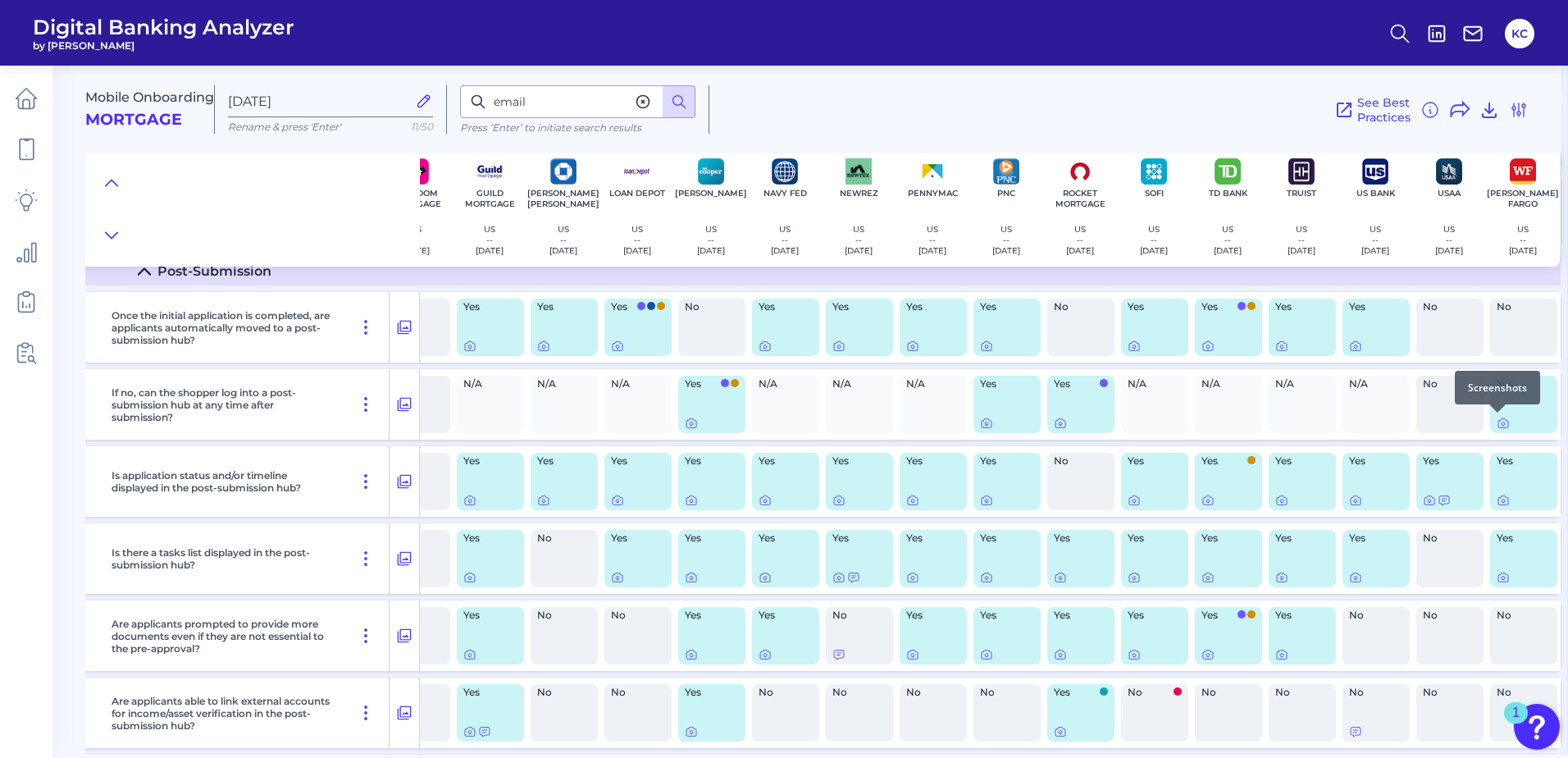
click at [1494, 418] on div at bounding box center [1497, 413] width 17 height 17
click at [1497, 423] on icon at bounding box center [1503, 423] width 13 height 13
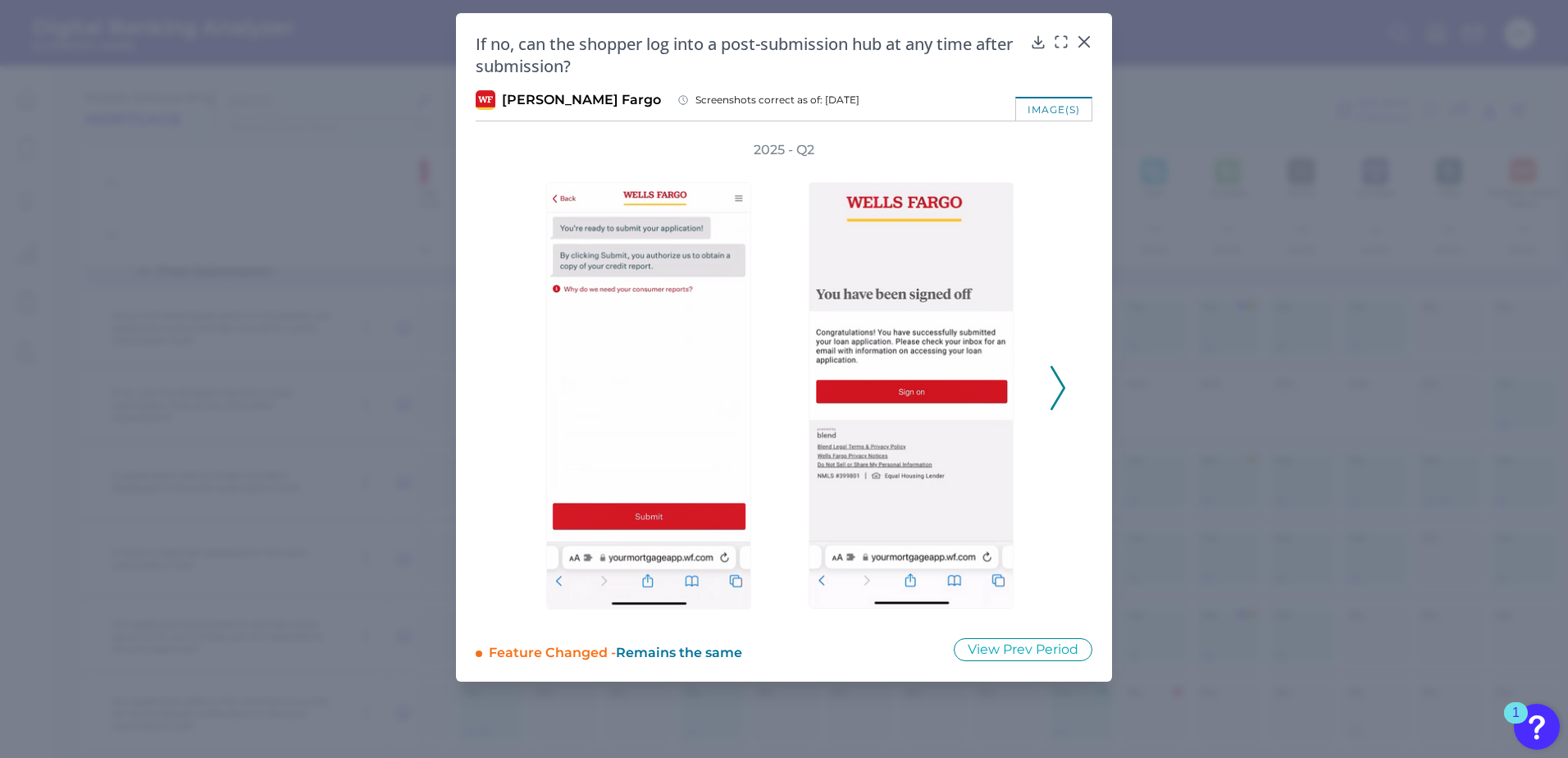
click at [1058, 387] on icon at bounding box center [1058, 388] width 15 height 45
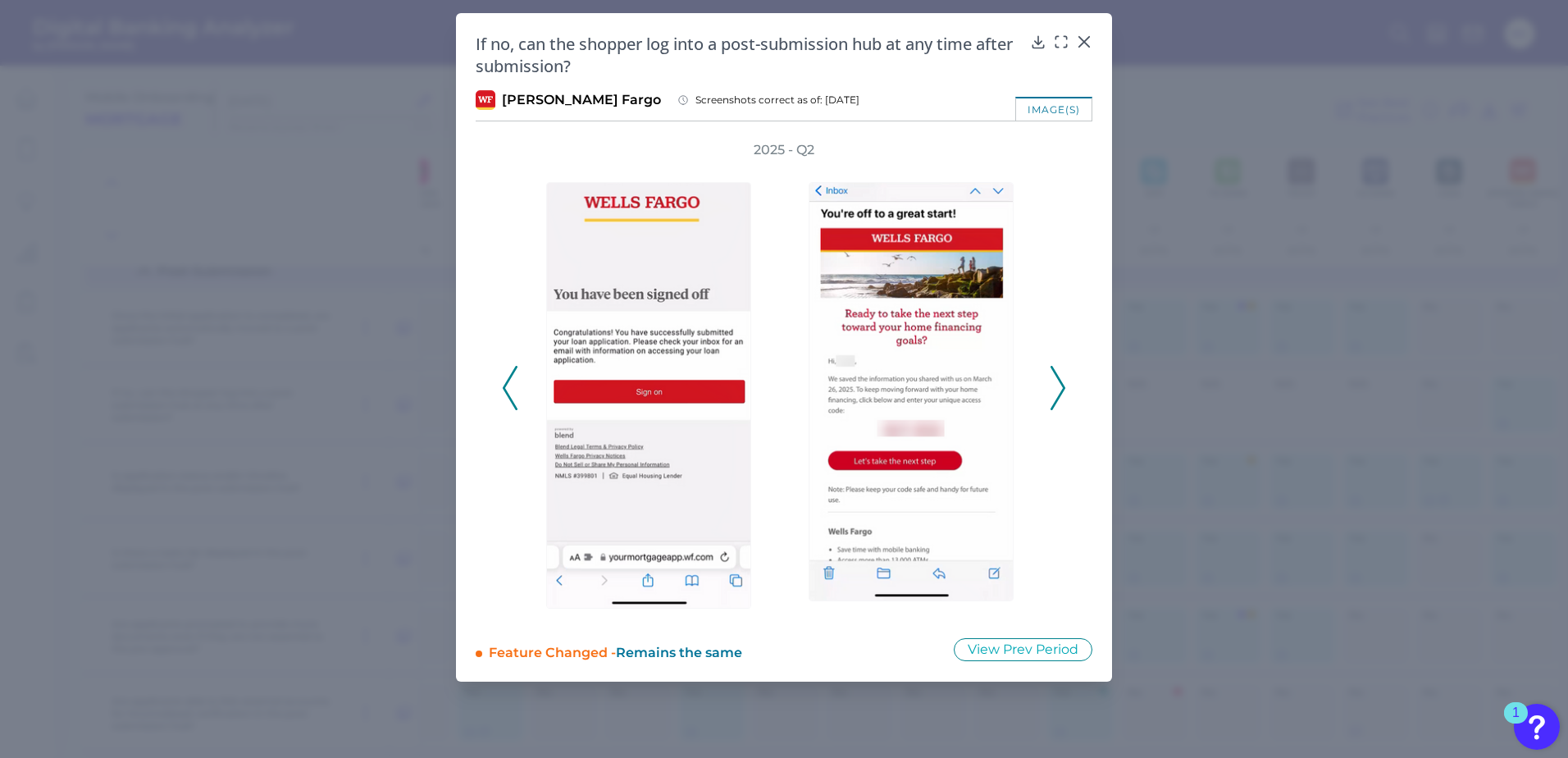
click at [1058, 387] on icon at bounding box center [1058, 388] width 15 height 45
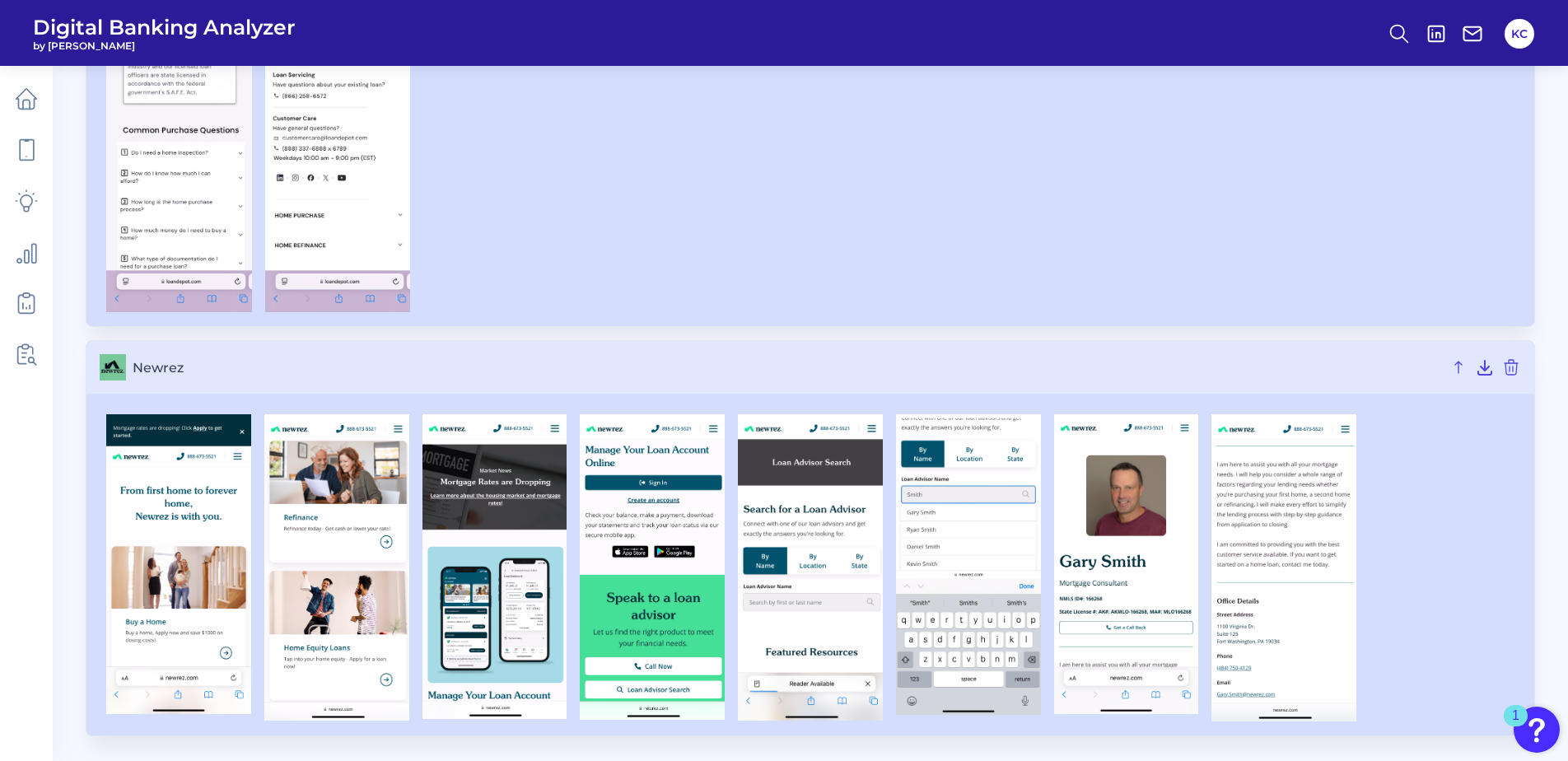
scroll to position [655, 0]
